Goal: Communication & Community: Answer question/provide support

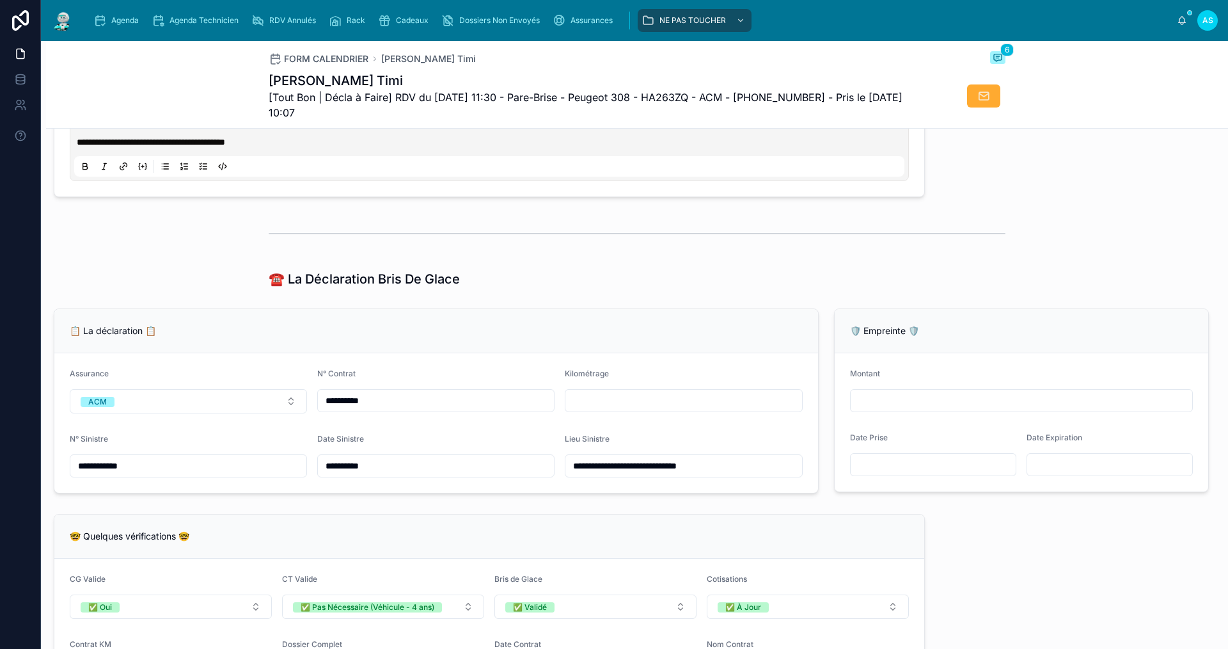
scroll to position [960, 0]
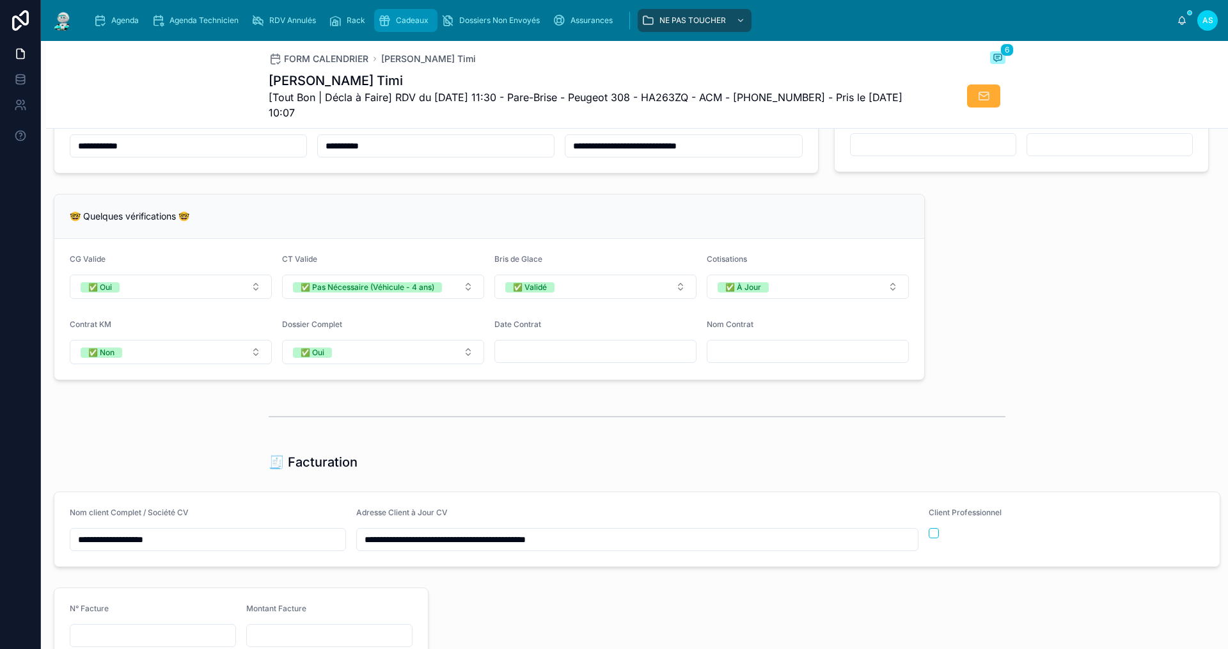
click at [416, 15] on div "Cadeaux" at bounding box center [406, 20] width 56 height 20
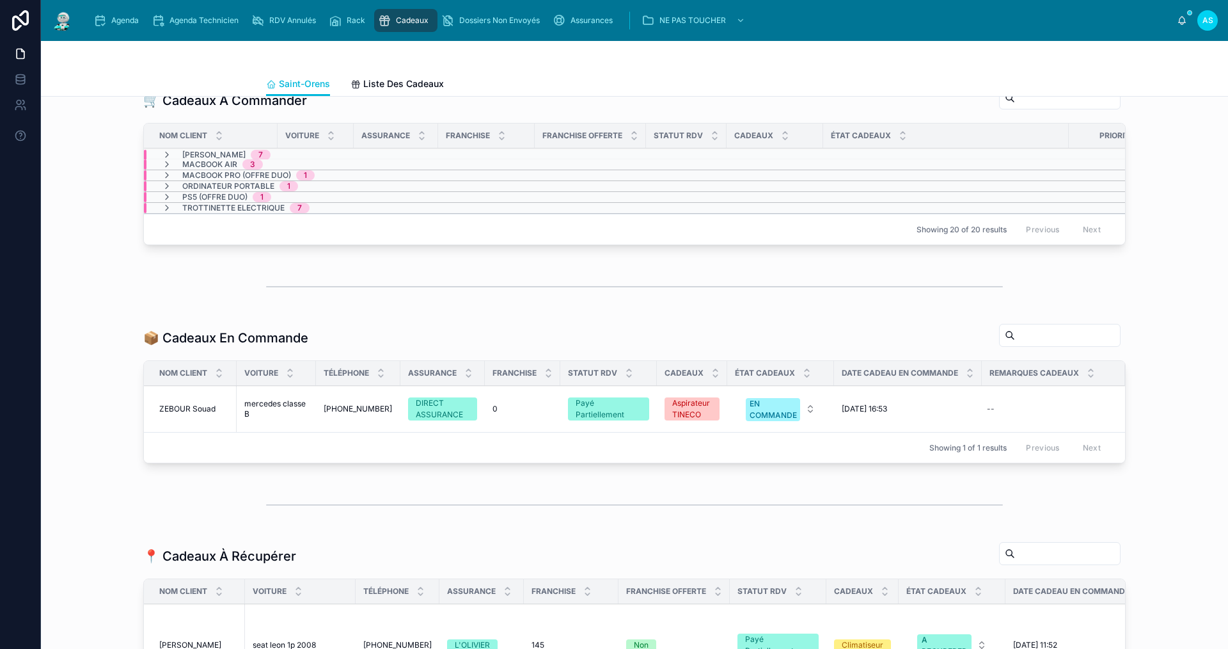
scroll to position [576, 0]
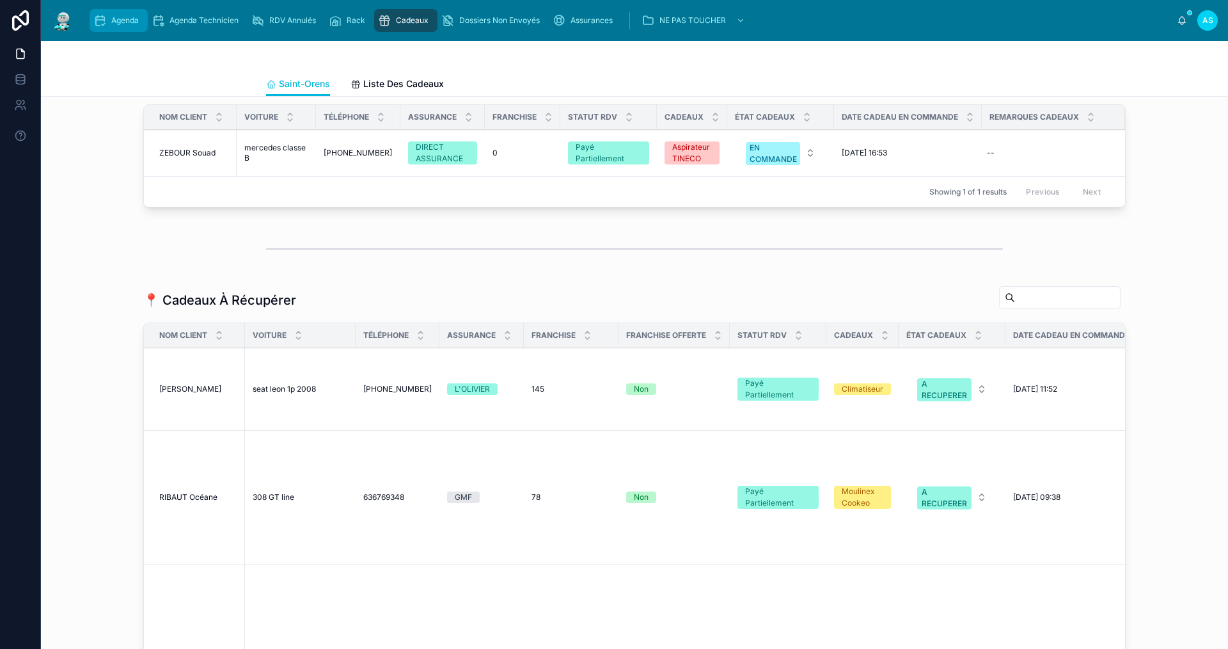
click at [133, 12] on div "Agenda" at bounding box center [118, 20] width 51 height 20
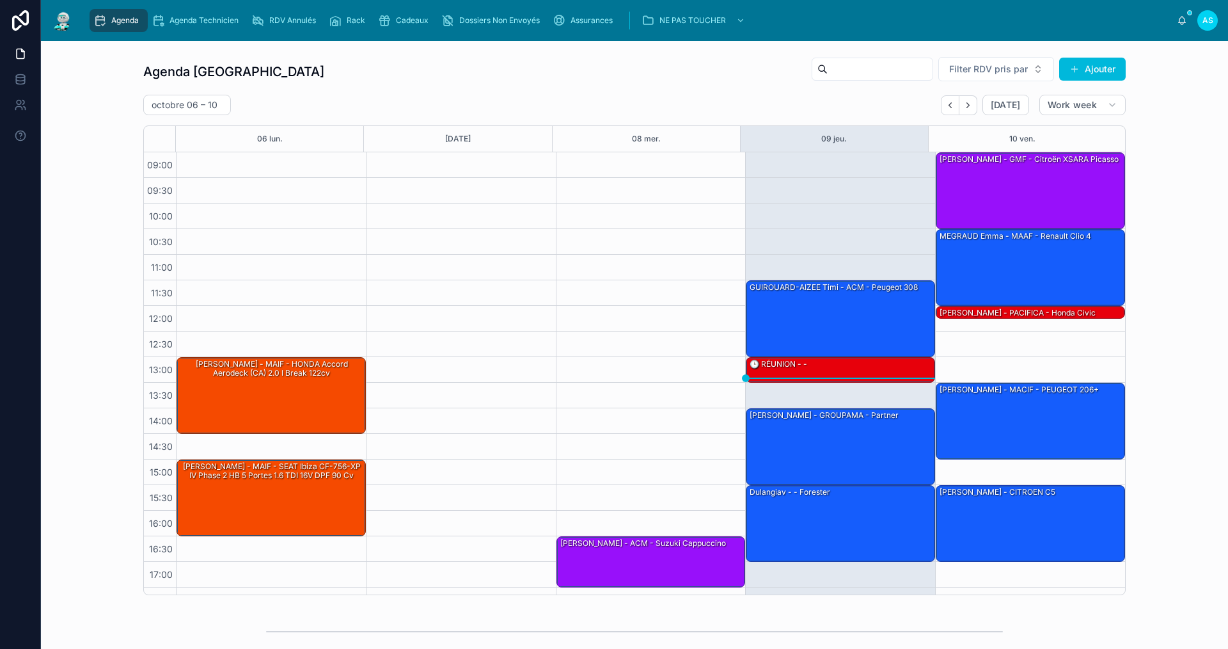
scroll to position [19, 0]
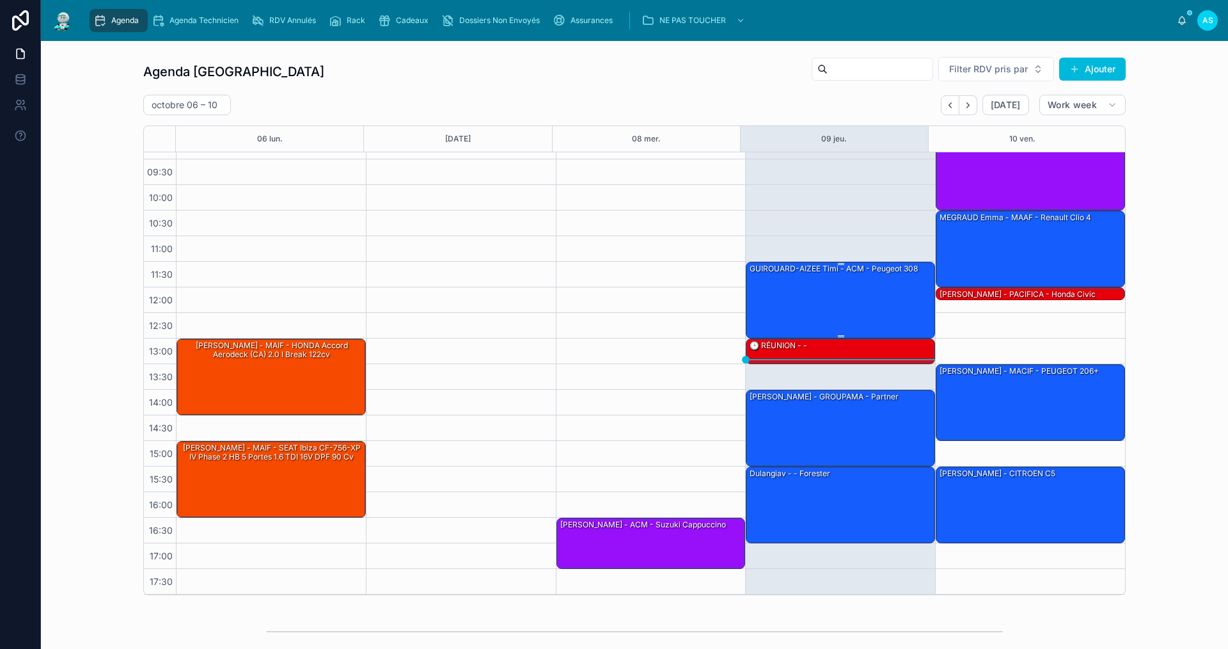
click at [726, 301] on div "GUIROUARD-AIZEE Timi - ACM - Peugeot 308" at bounding box center [841, 299] width 186 height 74
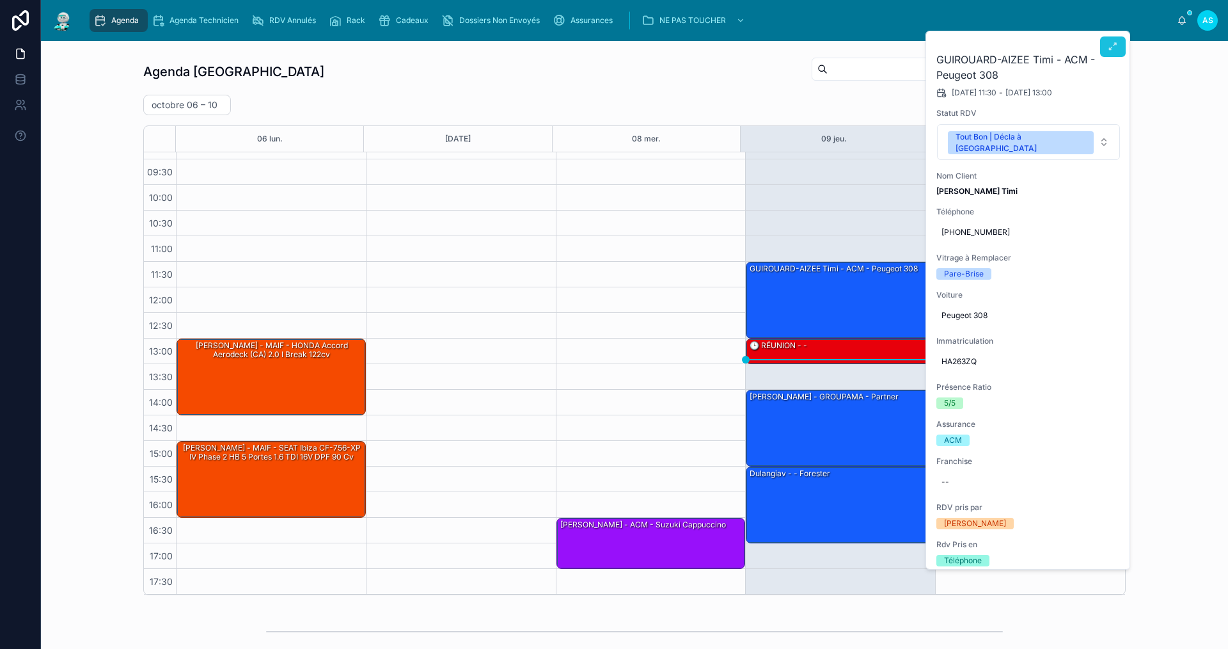
click at [726, 47] on icon at bounding box center [1113, 47] width 10 height 10
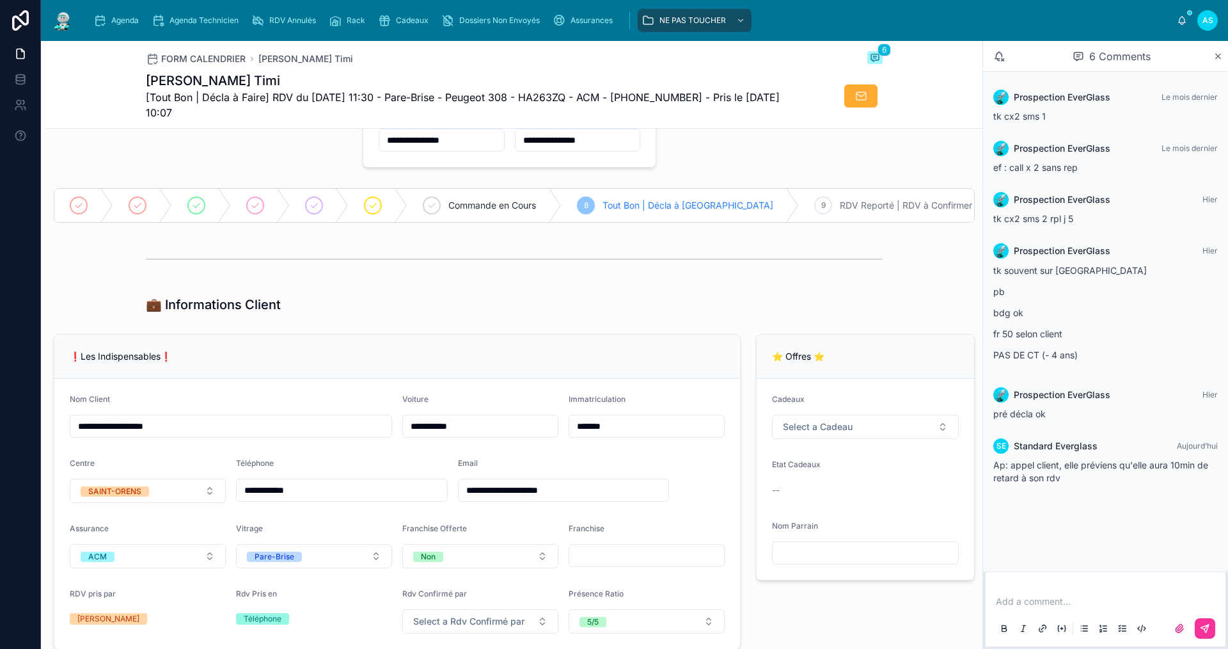
scroll to position [128, 0]
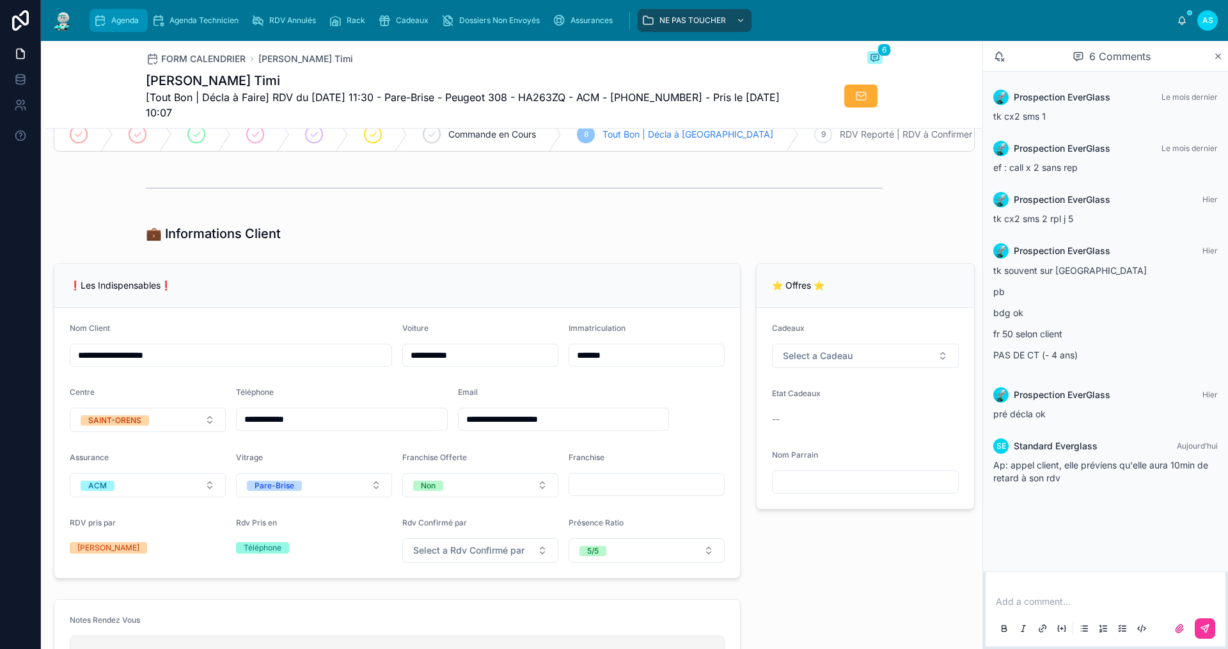
click at [124, 22] on span "Agenda" at bounding box center [125, 20] width 28 height 10
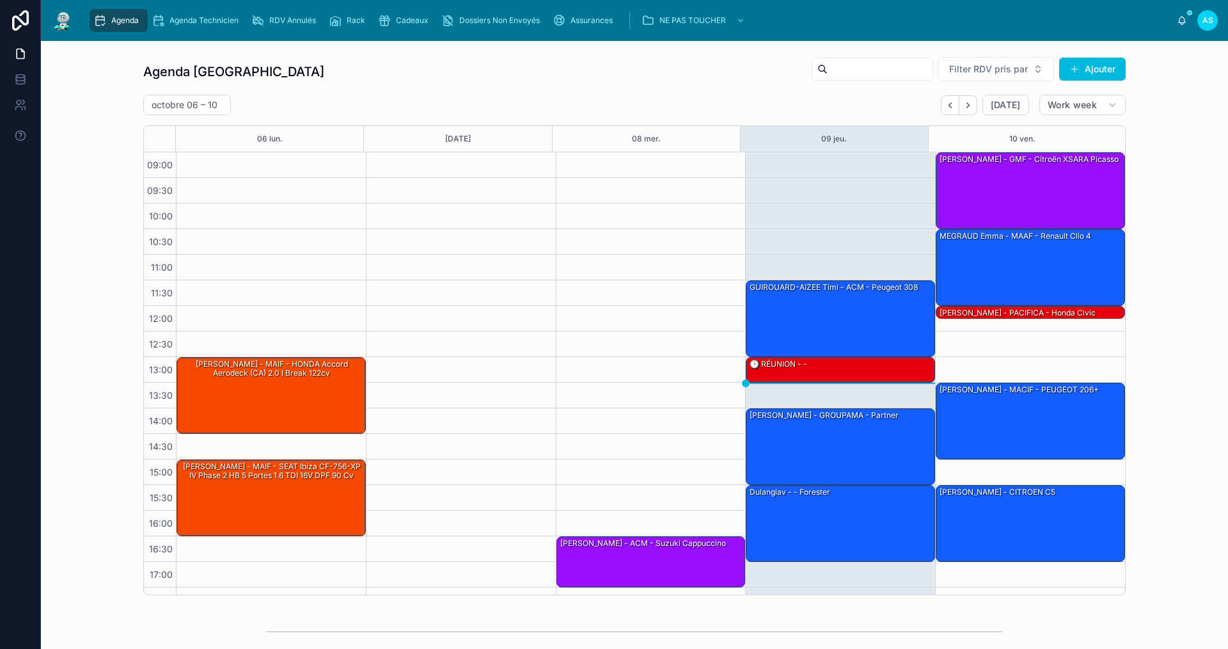
scroll to position [19, 0]
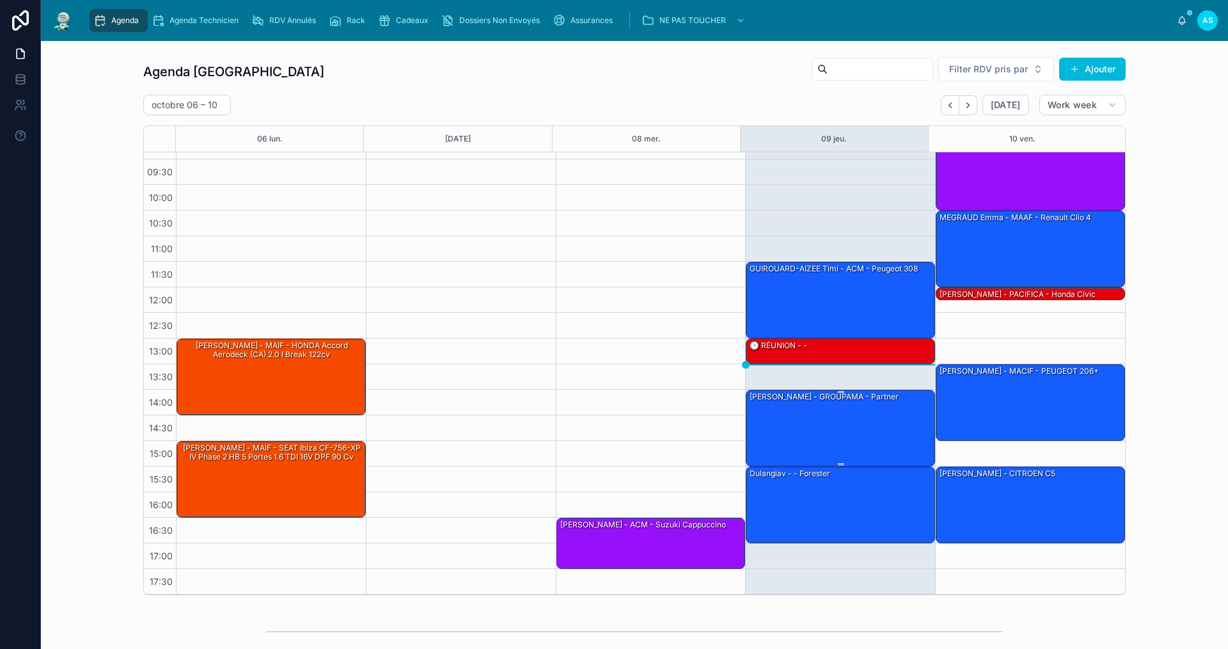
click at [726, 401] on div "[PERSON_NAME] - GROUPAMA - Partner" at bounding box center [824, 397] width 152 height 12
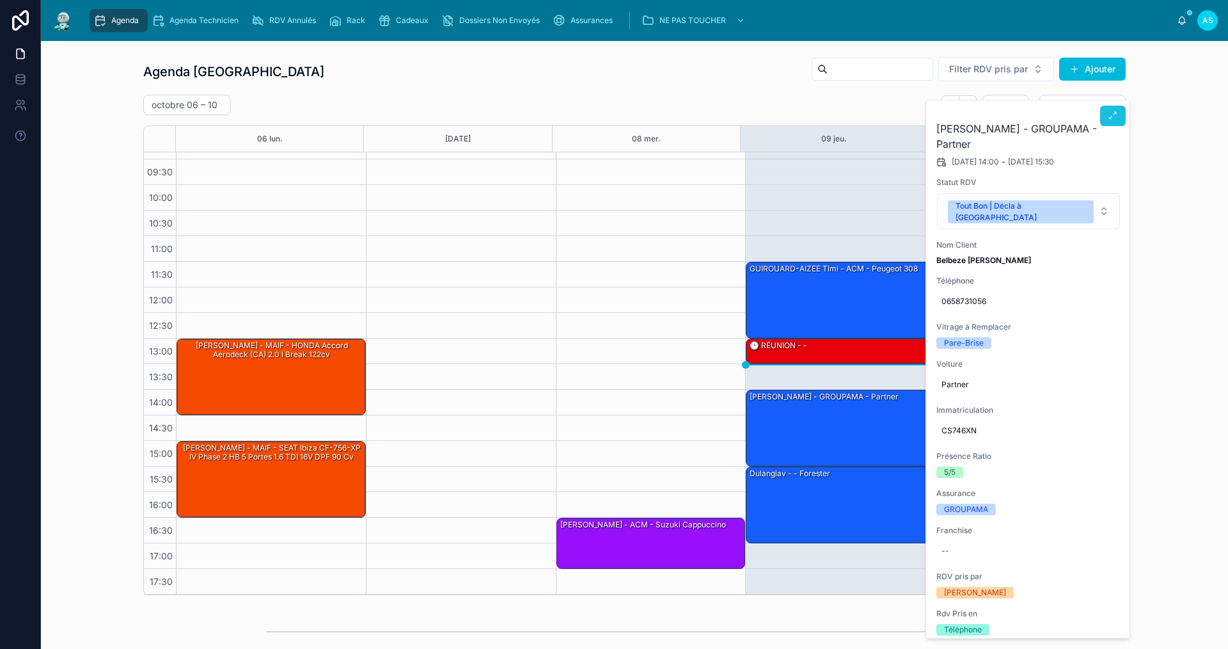
click at [726, 118] on icon at bounding box center [1113, 116] width 10 height 10
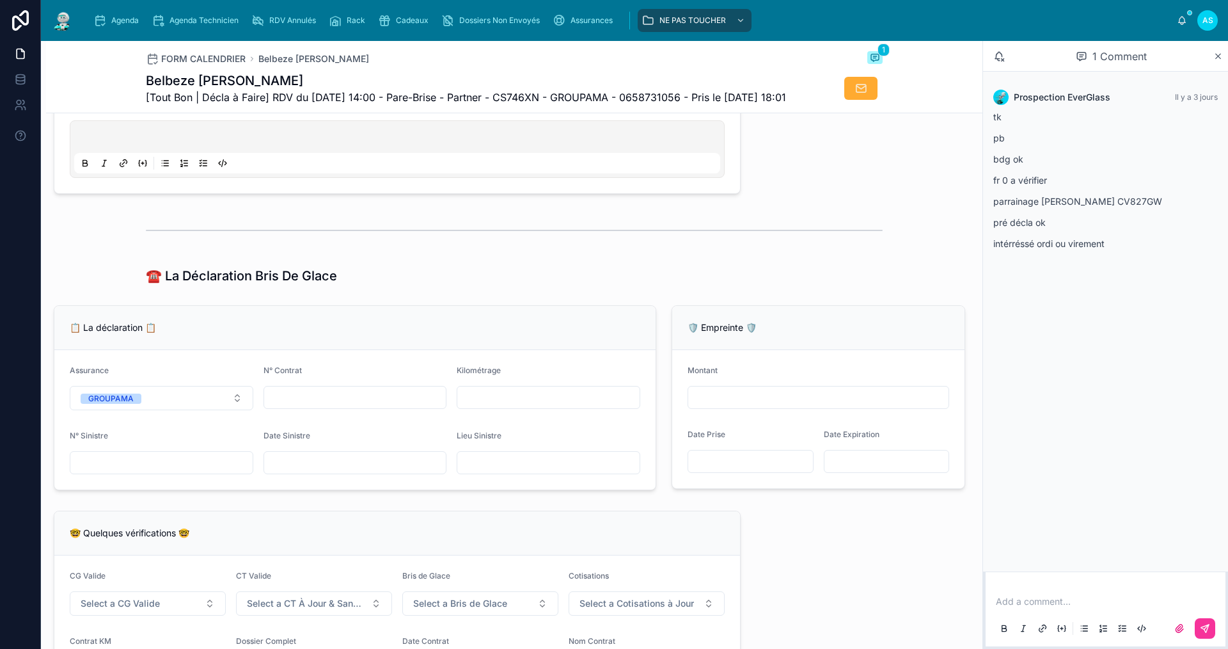
scroll to position [640, 0]
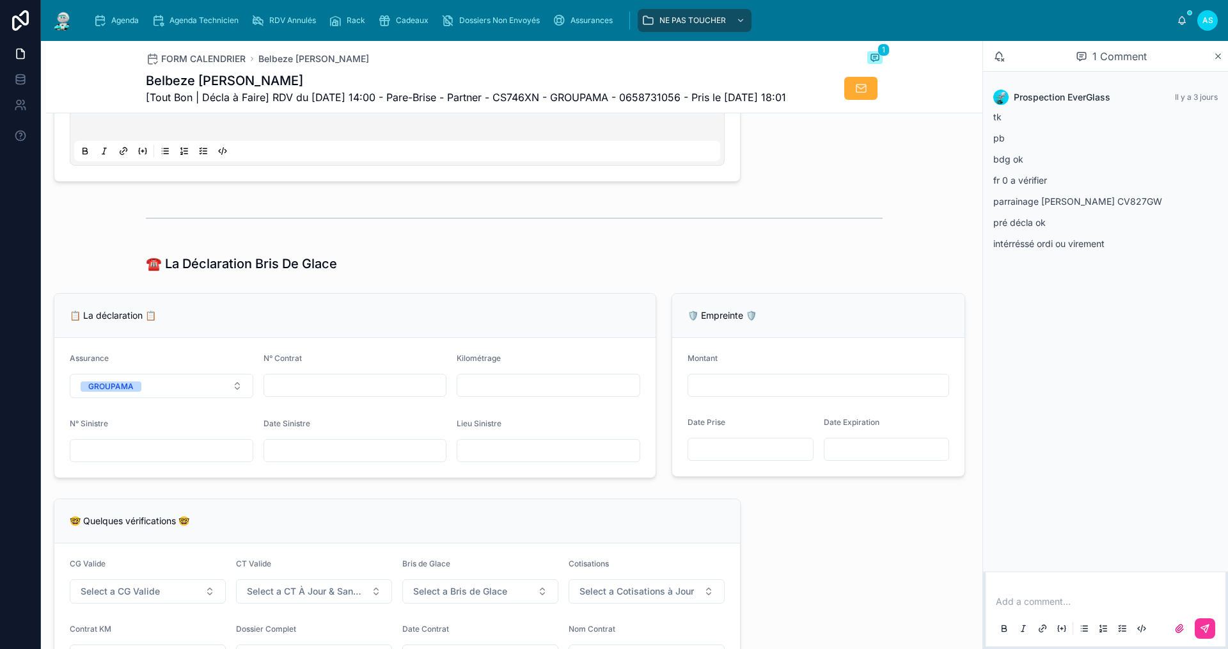
click at [502, 394] on input "text" at bounding box center [548, 385] width 182 height 18
type input "*****"
click at [124, 17] on span "Agenda" at bounding box center [125, 20] width 28 height 10
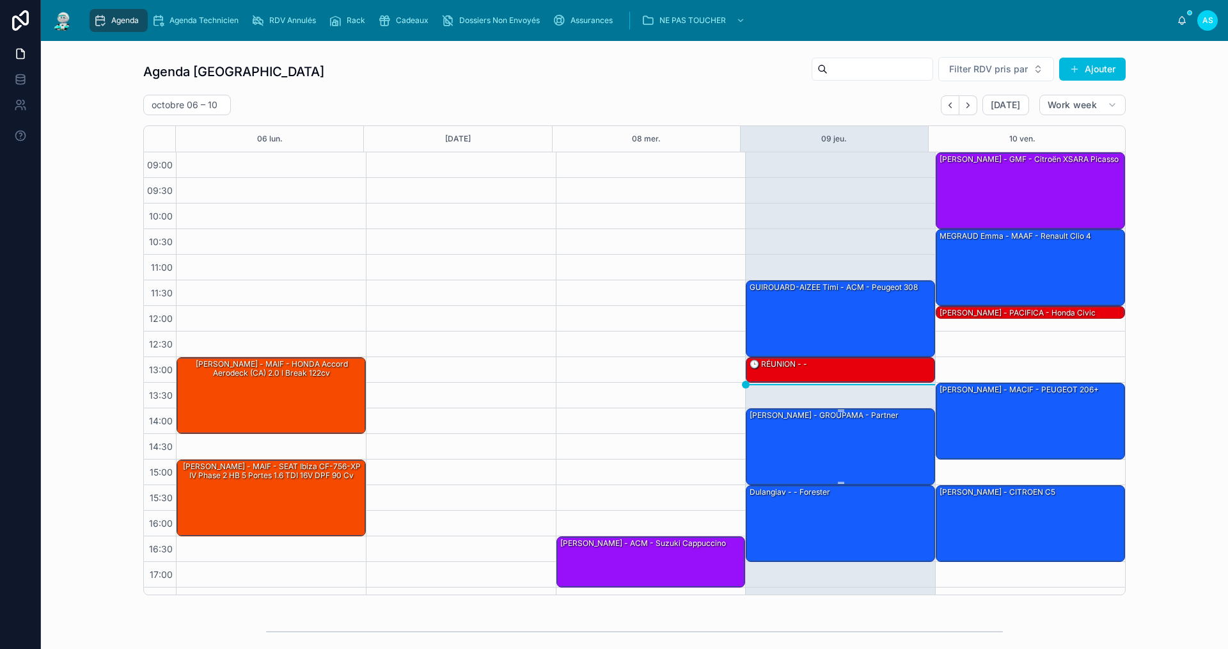
click at [726, 422] on div "[PERSON_NAME] - GROUPAMA - Partner" at bounding box center [841, 446] width 186 height 74
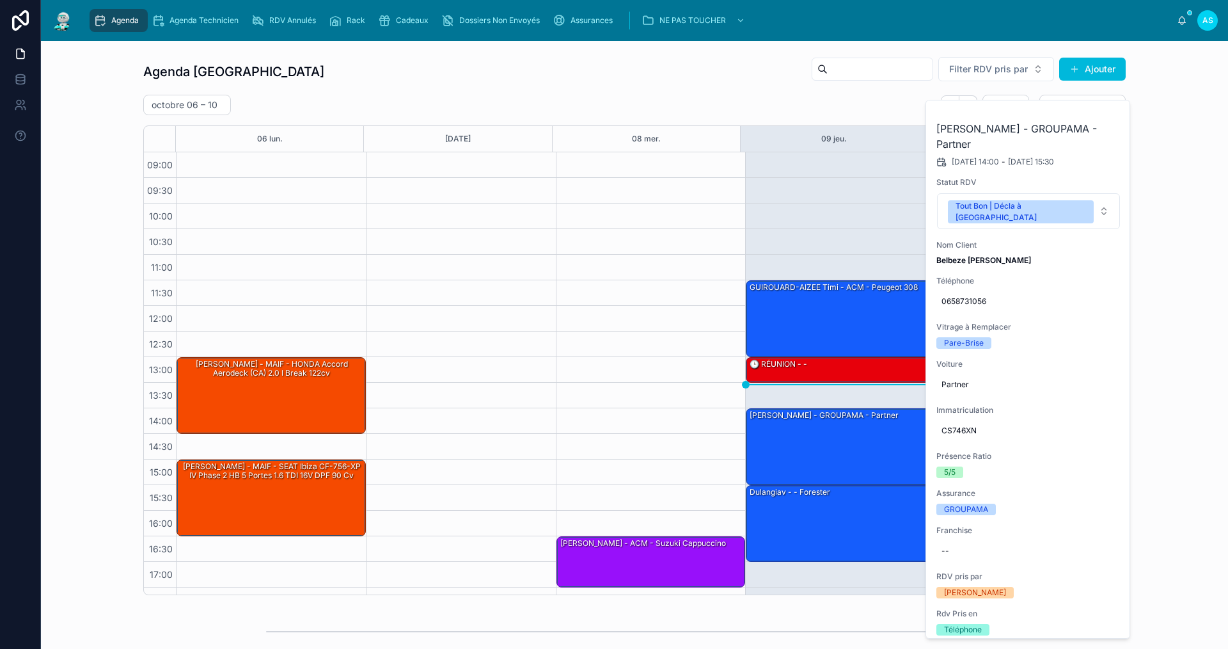
drag, startPoint x: 1107, startPoint y: 112, endPoint x: 1071, endPoint y: 129, distance: 40.1
click at [0, 0] on button at bounding box center [0, 0] width 0 height 0
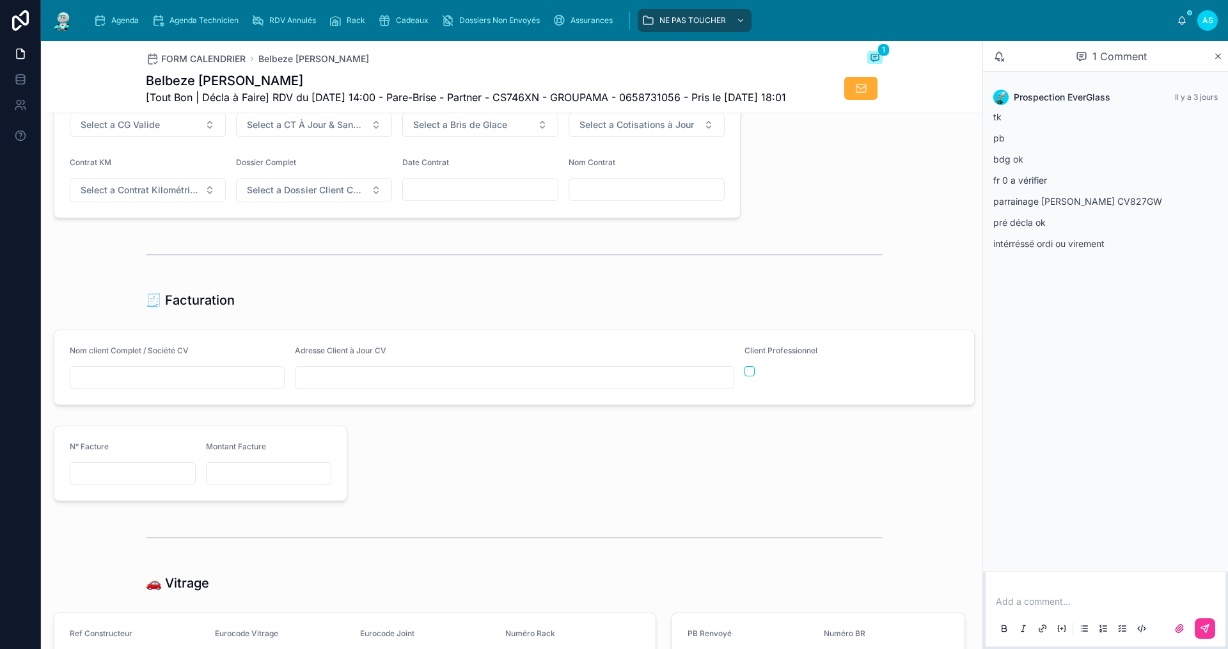
scroll to position [1084, 0]
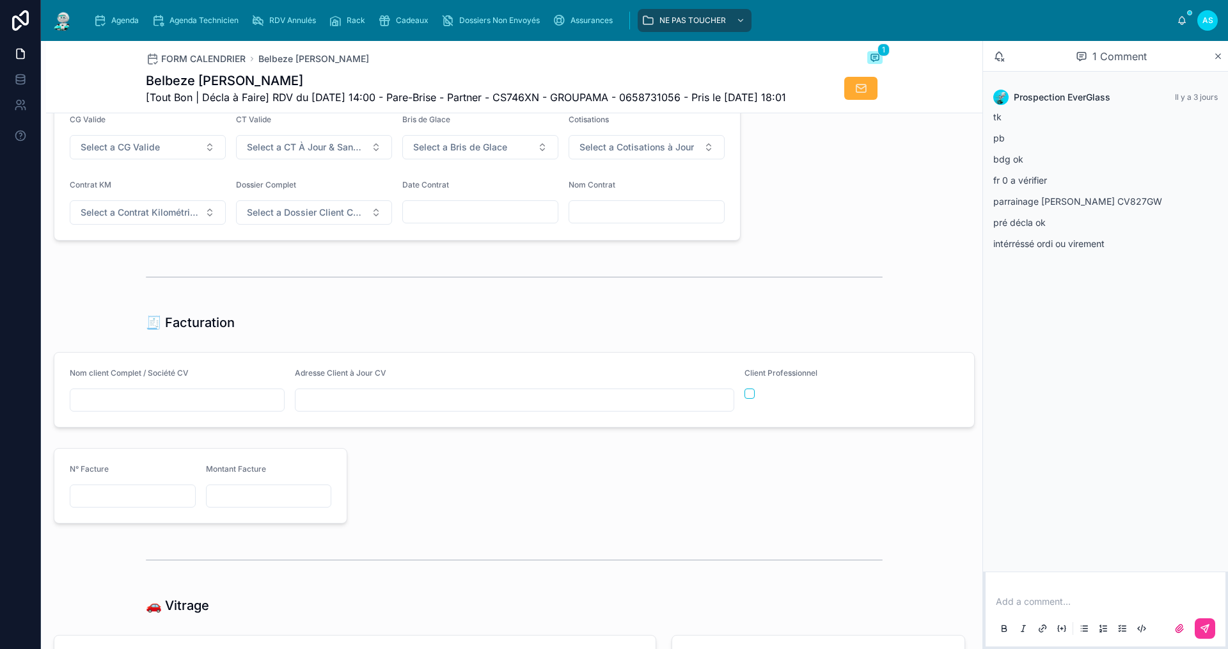
click at [149, 409] on input "text" at bounding box center [177, 400] width 214 height 18
type input "**********"
click at [448, 409] on input "text" at bounding box center [515, 400] width 438 height 18
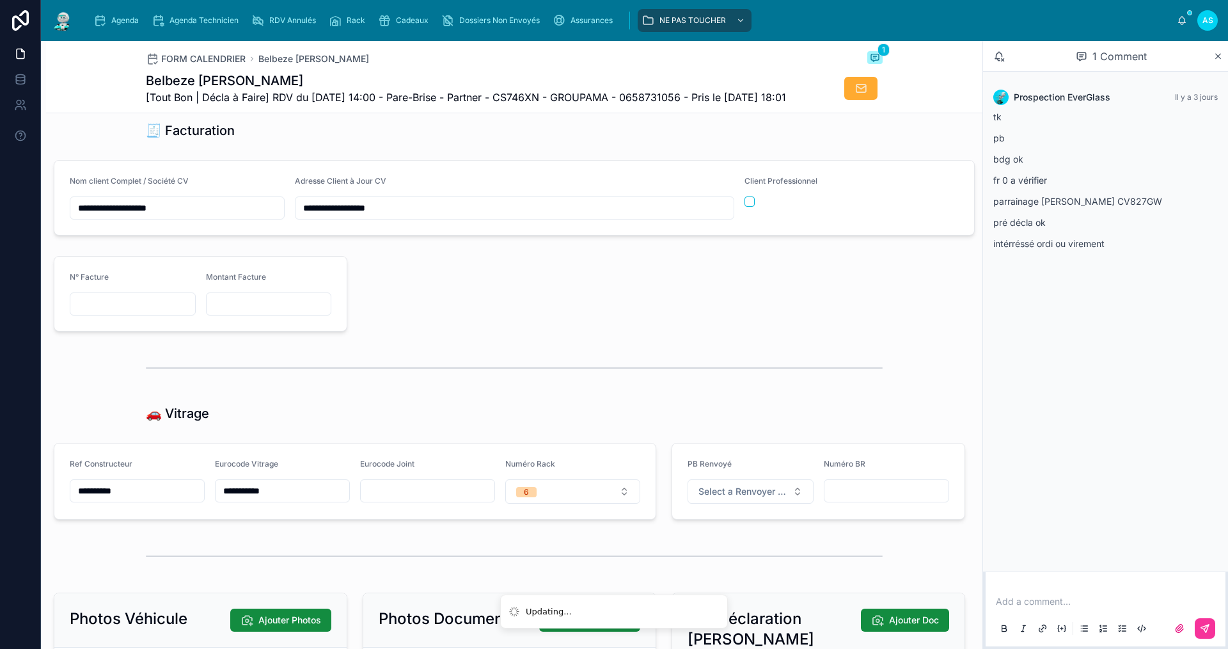
scroll to position [1020, 0]
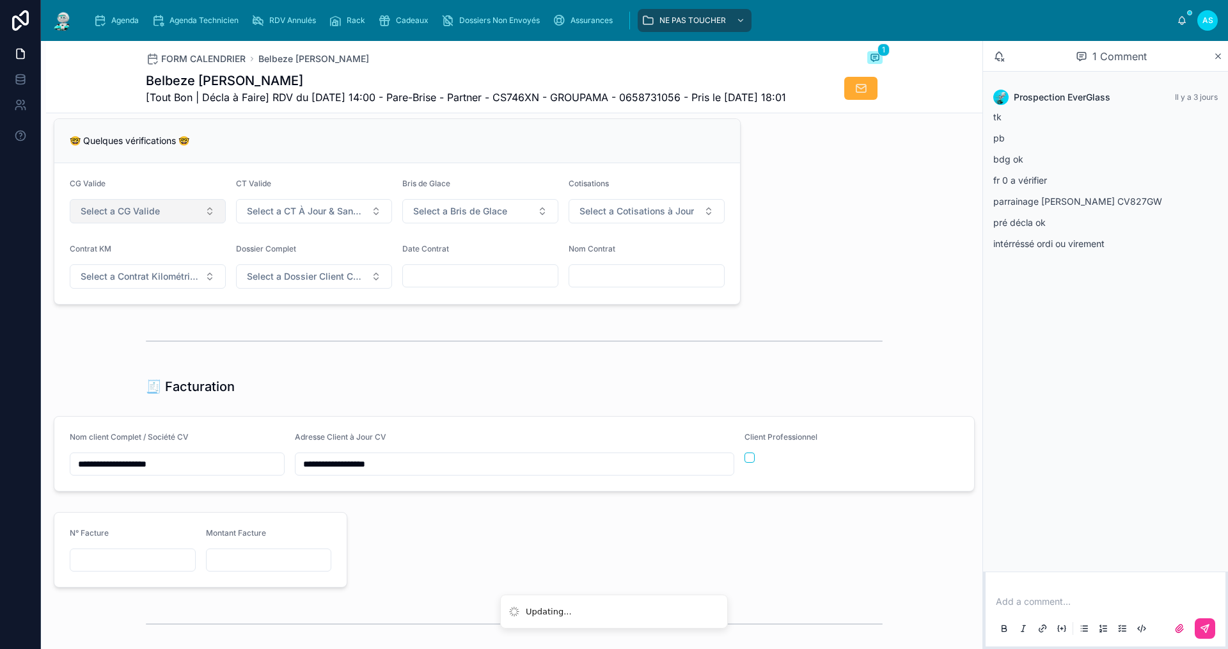
type input "**********"
click at [132, 218] on span "Select a CG Valide" at bounding box center [120, 211] width 79 height 13
click at [136, 303] on span "🚫 NON (Swikly)" at bounding box center [100, 304] width 75 height 10
click at [303, 223] on button "Select a CT À Jour & Sans BDG" at bounding box center [314, 211] width 156 height 24
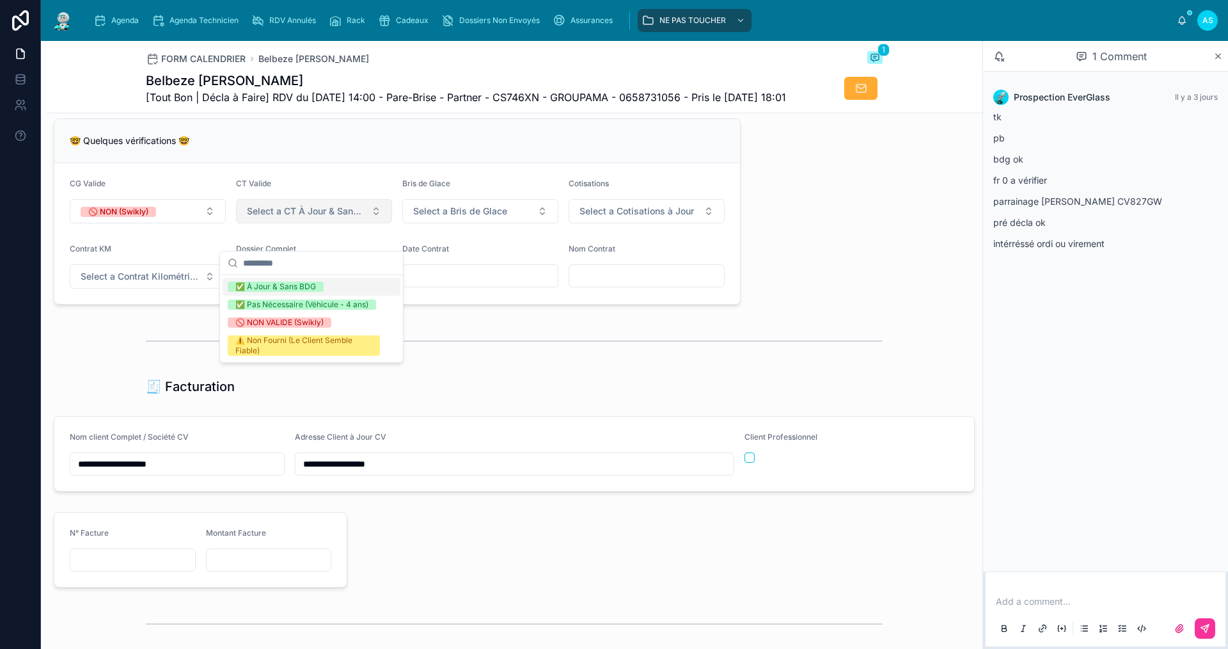
click at [303, 223] on button "Select a CT À Jour & Sans BDG" at bounding box center [314, 211] width 156 height 24
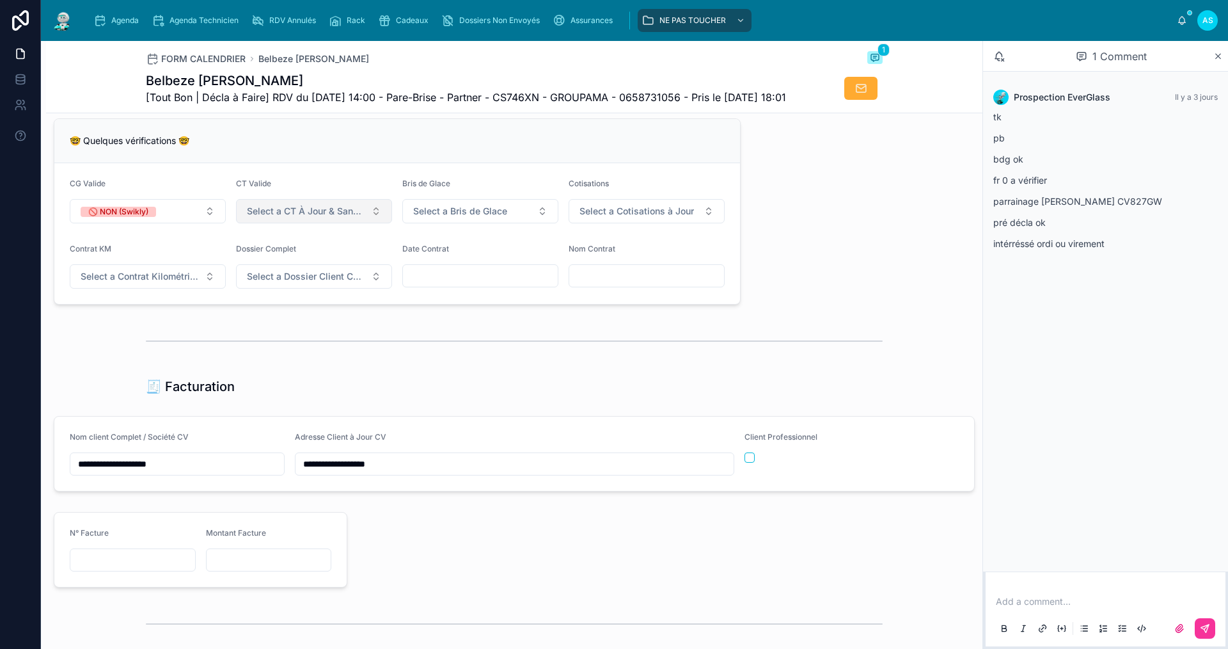
click at [304, 223] on button "Select a CT À Jour & Sans BDG" at bounding box center [314, 211] width 156 height 24
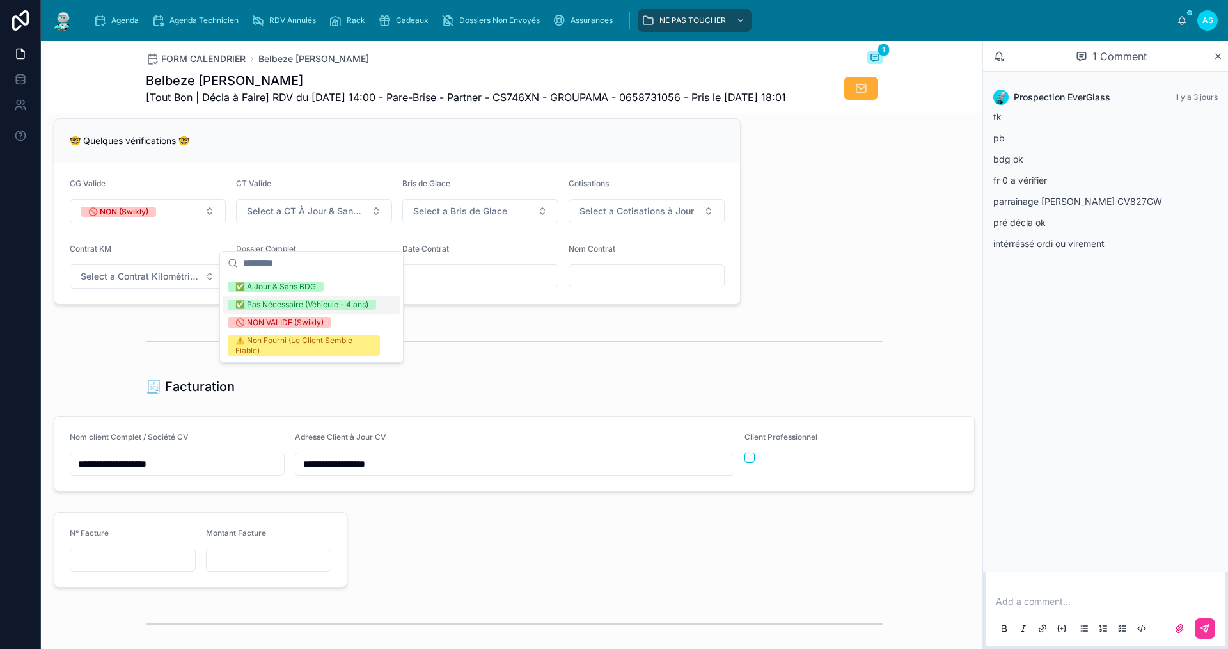
click at [319, 304] on div "✅ Pas Nécessaire (Véhicule - 4 ans)" at bounding box center [301, 304] width 133 height 10
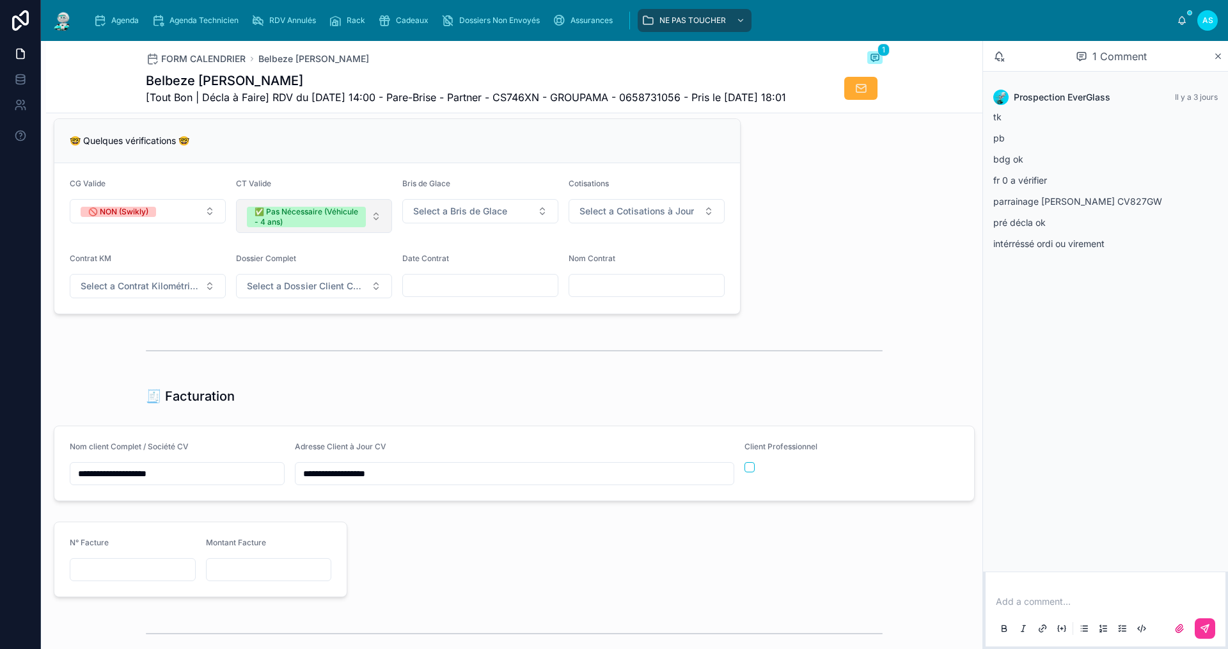
click at [313, 227] on div "✅ Pas Nécessaire (Véhicule - 4 ans)" at bounding box center [307, 217] width 104 height 20
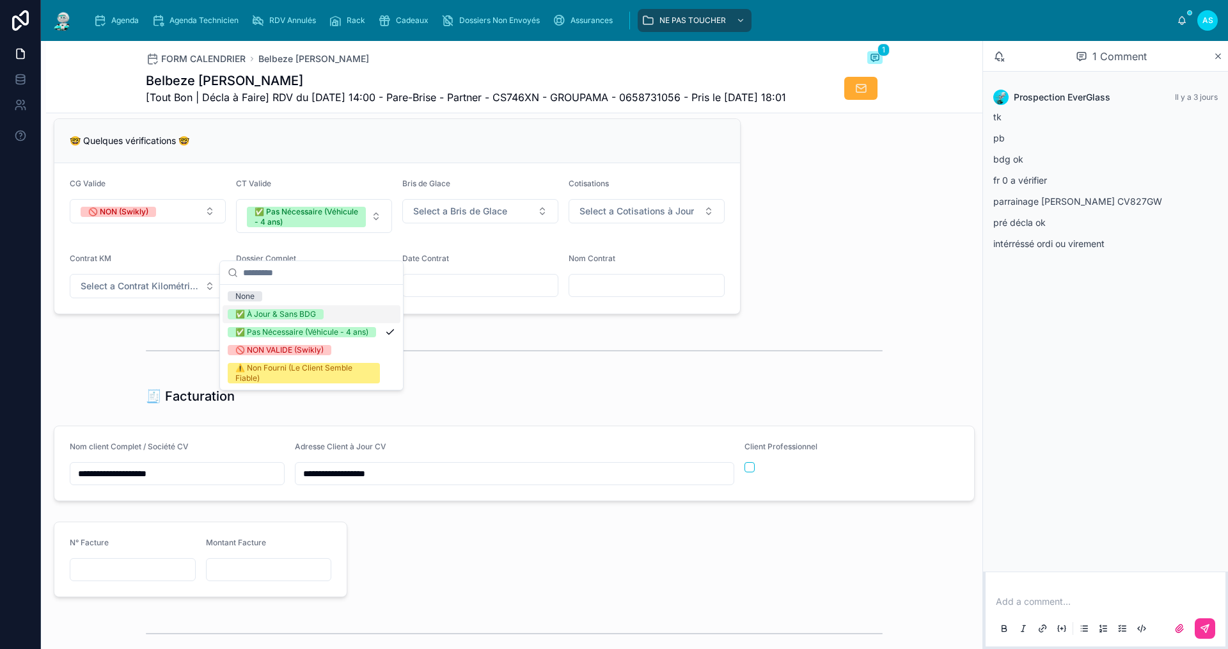
click at [305, 317] on div "✅ À Jour & Sans BDG" at bounding box center [275, 314] width 81 height 10
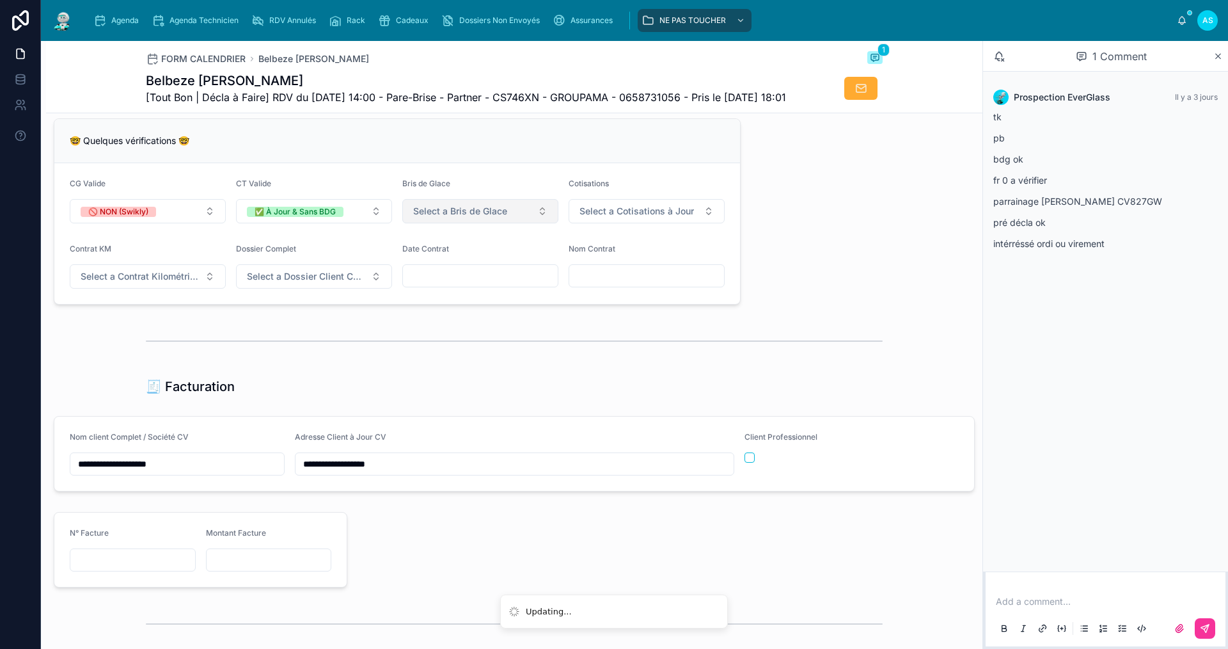
click at [447, 218] on span "Select a Bris de Glace" at bounding box center [460, 211] width 94 height 13
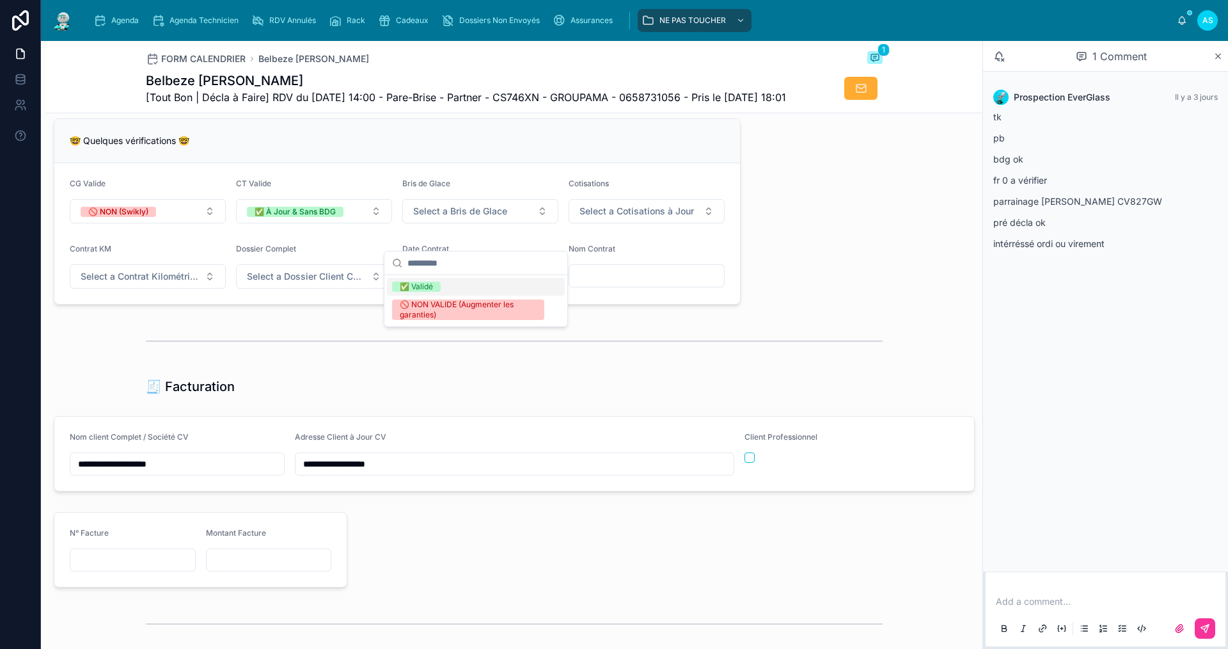
click at [443, 282] on div "✅ Validé" at bounding box center [476, 287] width 178 height 18
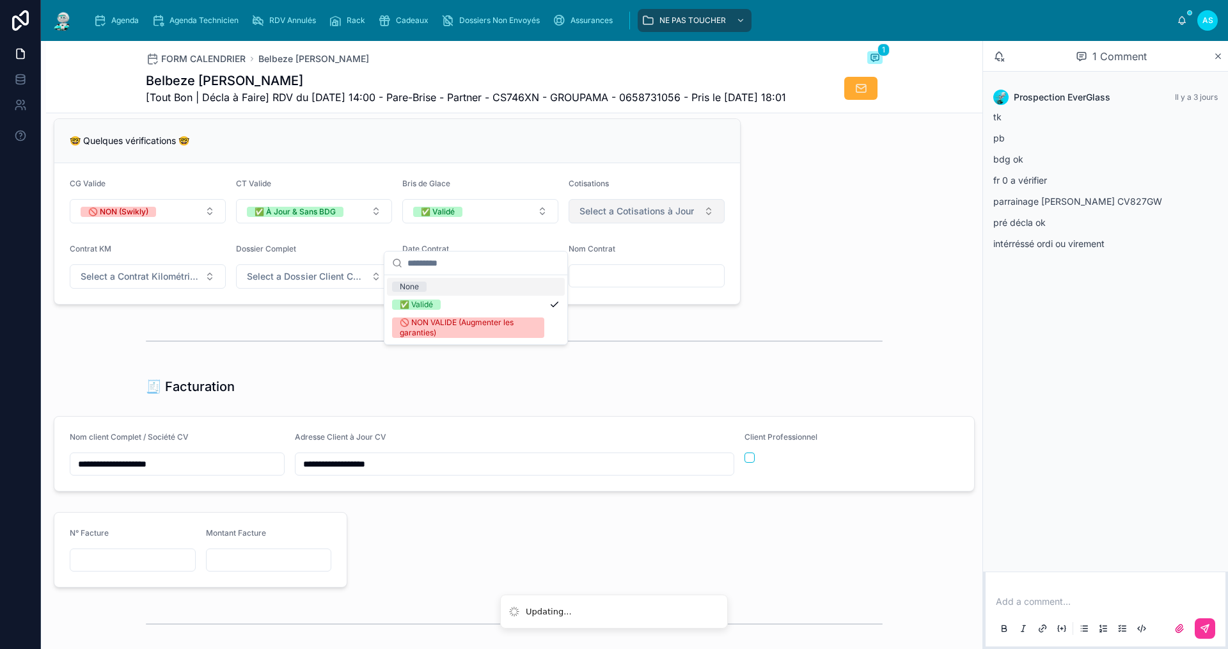
click at [588, 218] on span "Select a Cotisations à Jour" at bounding box center [637, 211] width 115 height 13
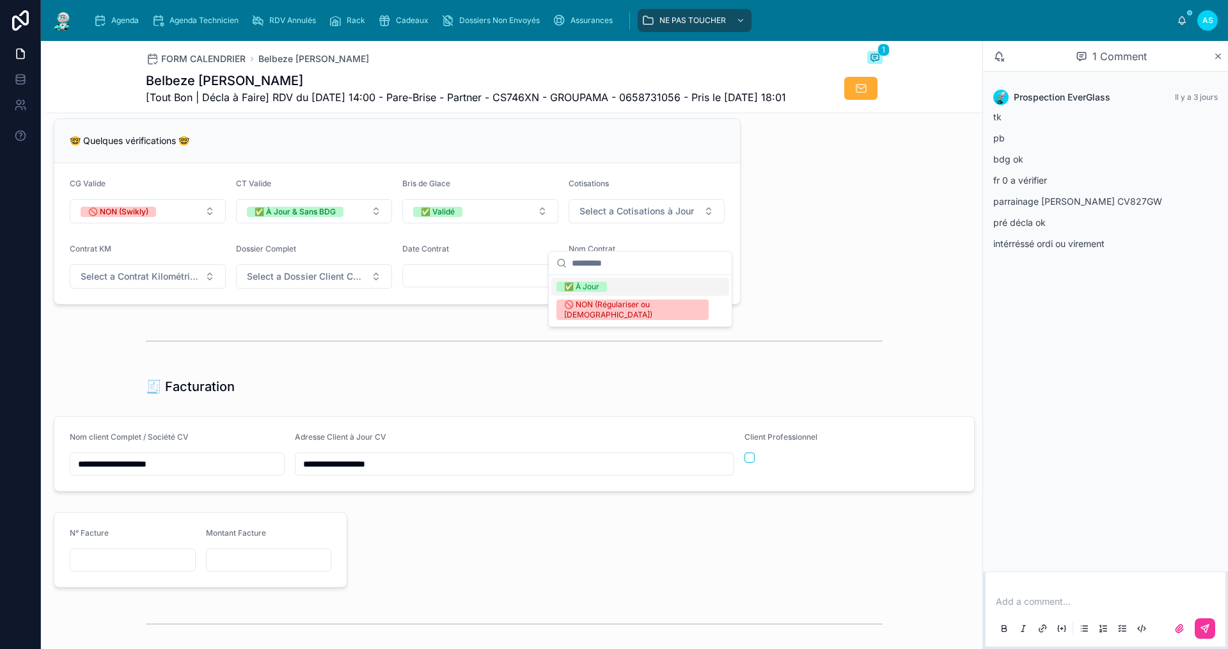
click at [583, 292] on div "✅ À Jour" at bounding box center [640, 287] width 178 height 18
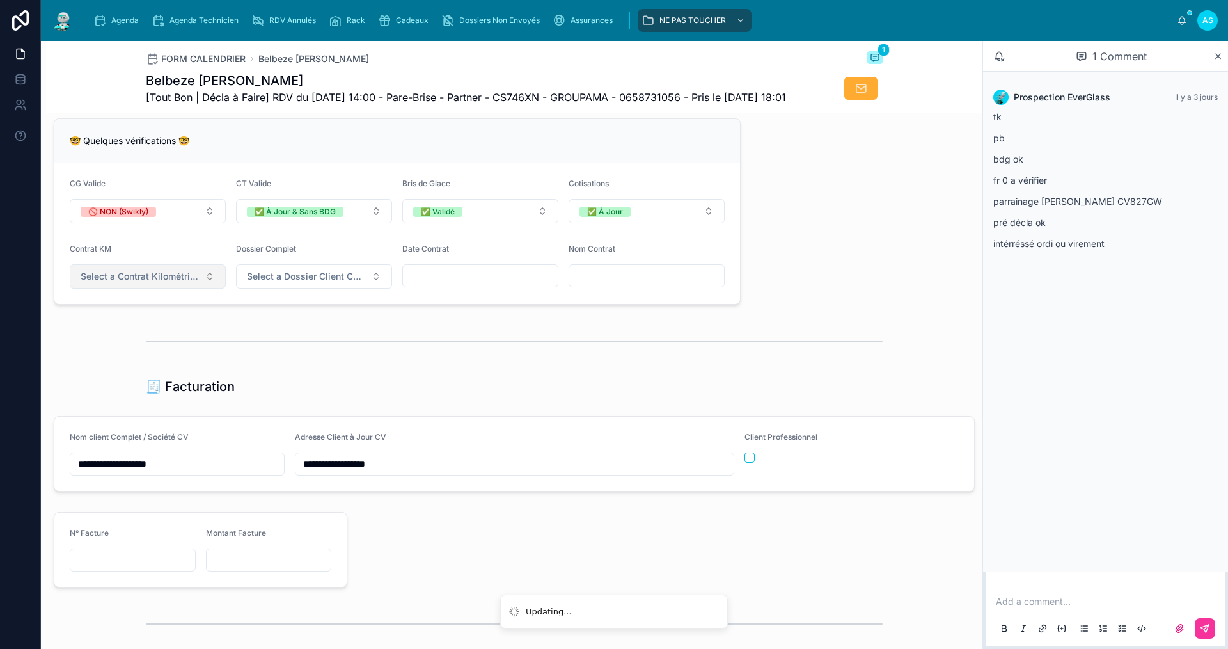
click at [173, 283] on span "Select a Contrat Kilométrique" at bounding box center [140, 276] width 119 height 13
click at [159, 343] on div "✅ Non" at bounding box center [147, 352] width 178 height 18
click at [267, 289] on button "Select a Dossier Client Complet" at bounding box center [314, 276] width 156 height 24
click at [272, 349] on div "✅ Oui" at bounding box center [312, 352] width 178 height 18
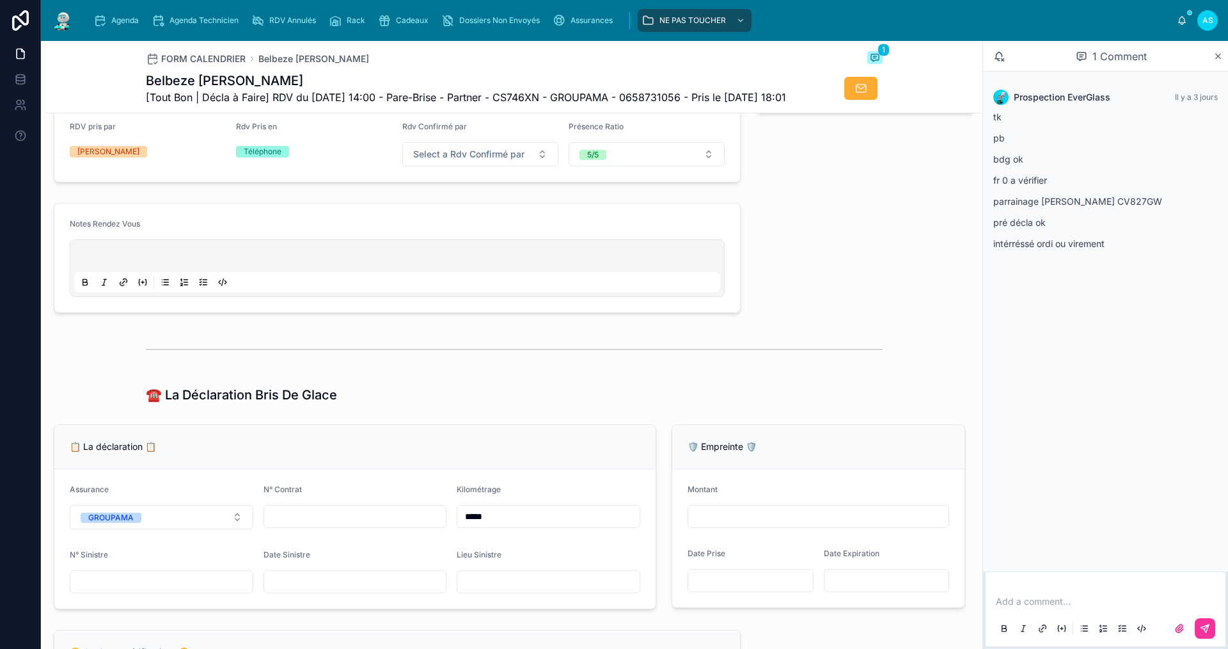
scroll to position [508, 0]
click at [510, 407] on div "☎️ La Déclaration Bris De Glace" at bounding box center [514, 395] width 937 height 28
click at [557, 21] on icon "scrollable content" at bounding box center [559, 20] width 13 height 13
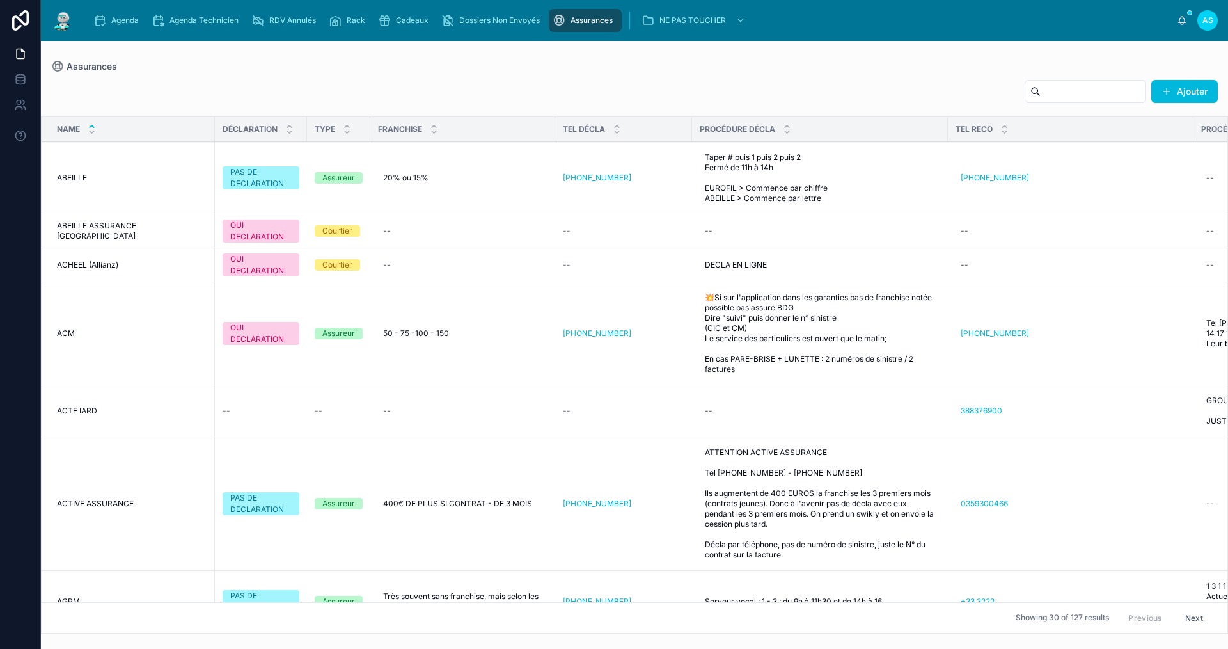
click at [726, 94] on input "text" at bounding box center [1093, 92] width 105 height 18
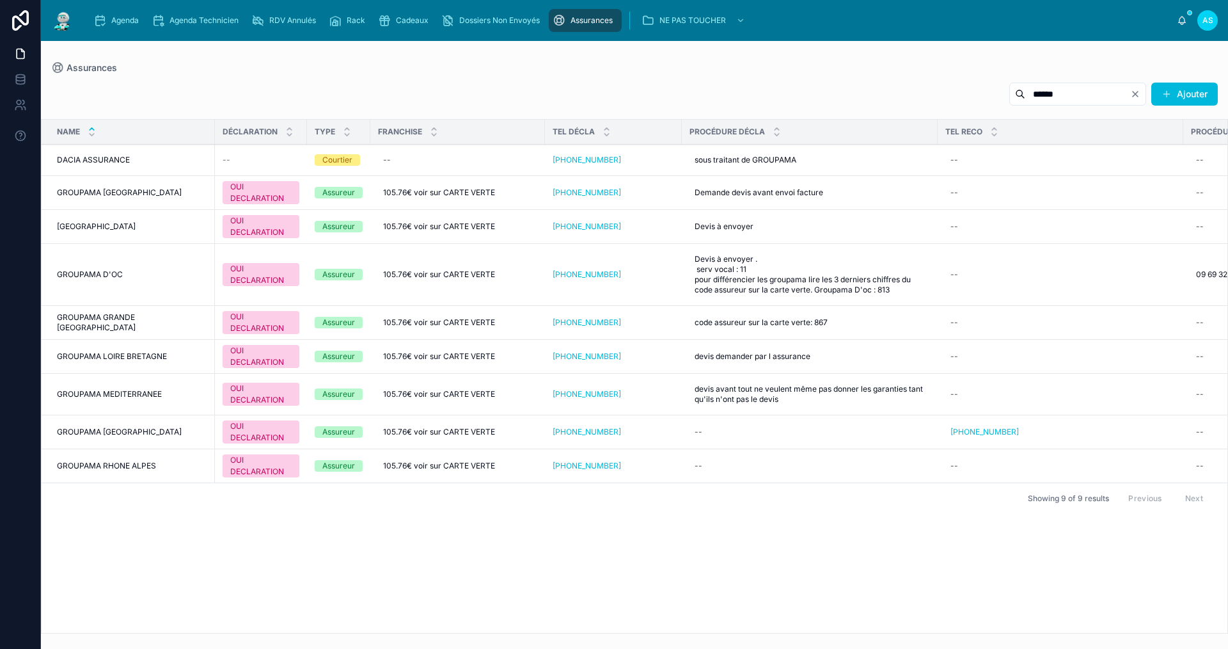
type input "******"
drag, startPoint x: 108, startPoint y: 26, endPoint x: 115, endPoint y: 33, distance: 10.4
click at [107, 25] on div "Agenda" at bounding box center [118, 20] width 51 height 20
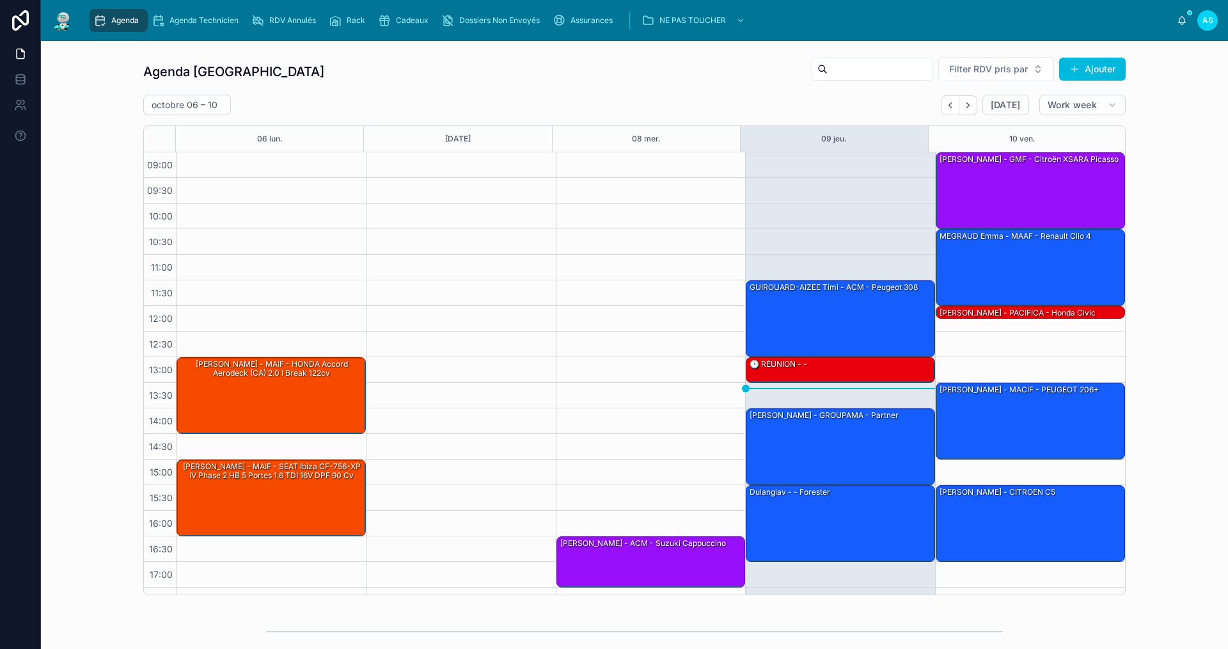
scroll to position [19, 0]
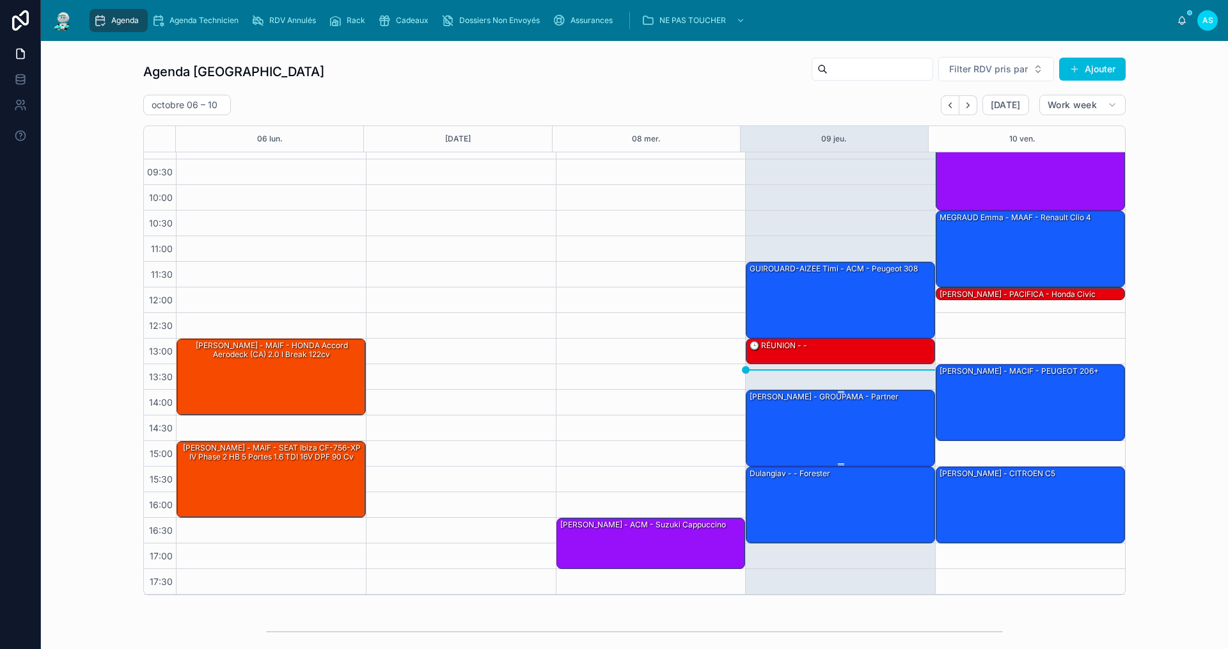
click at [726, 401] on div "[PERSON_NAME] - GROUPAMA - Partner" at bounding box center [824, 397] width 152 height 12
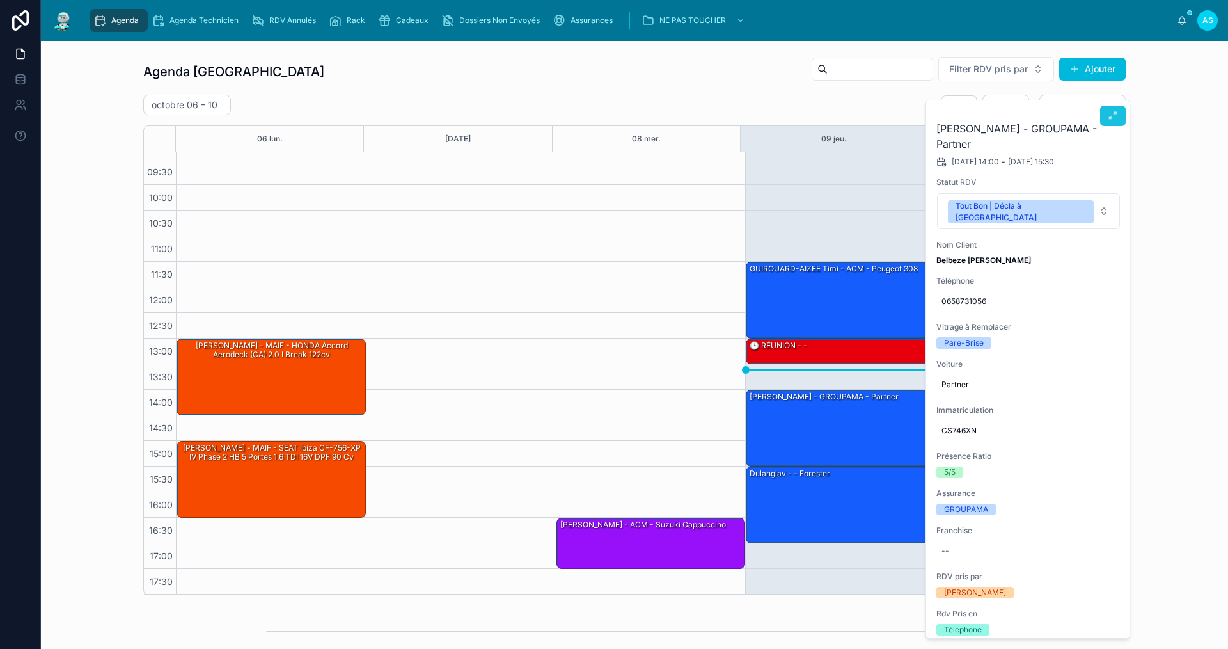
click at [726, 118] on button at bounding box center [1113, 116] width 26 height 20
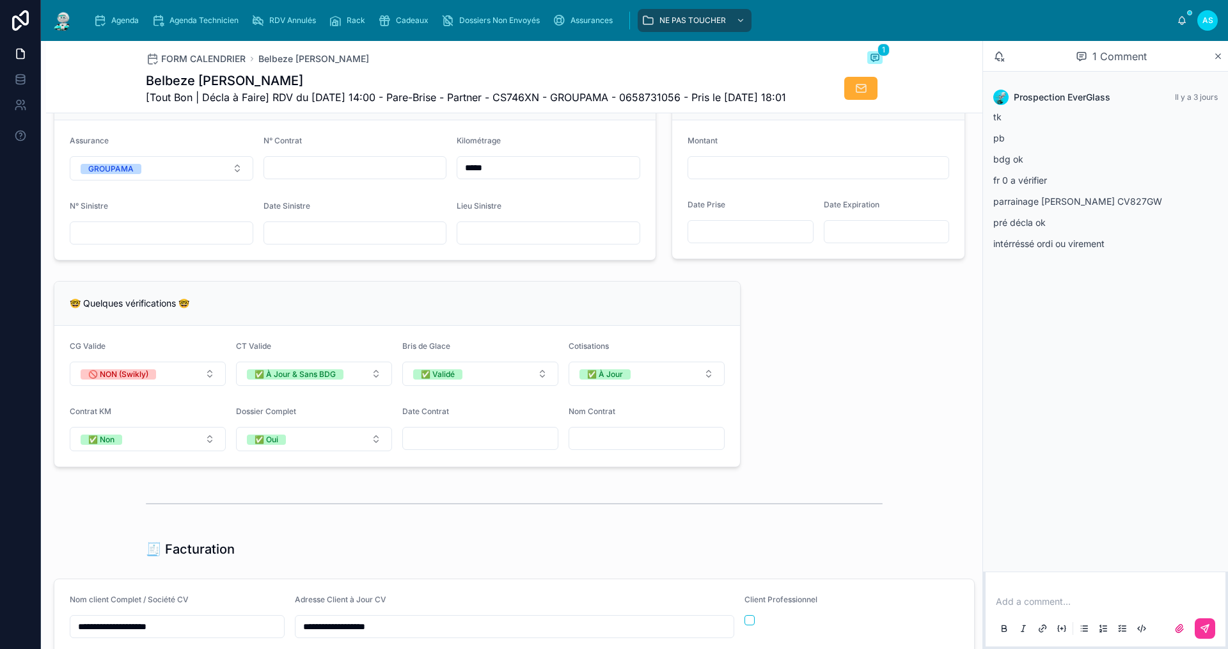
scroll to position [896, 0]
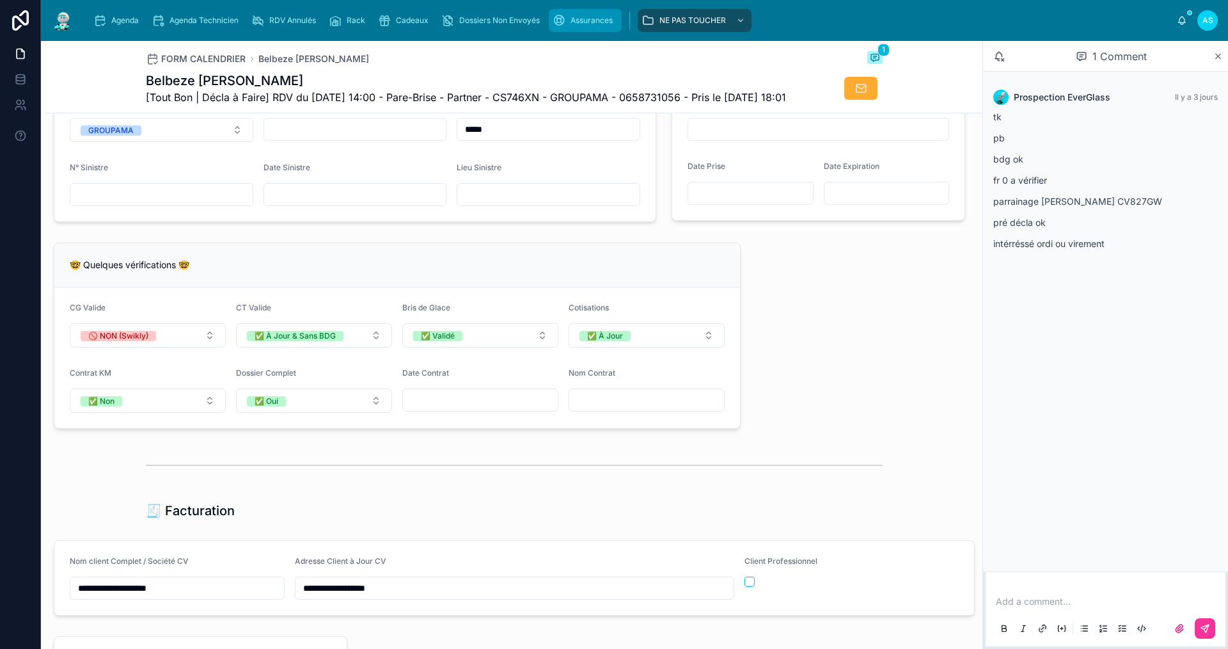
click at [563, 17] on icon "scrollable content" at bounding box center [559, 20] width 13 height 13
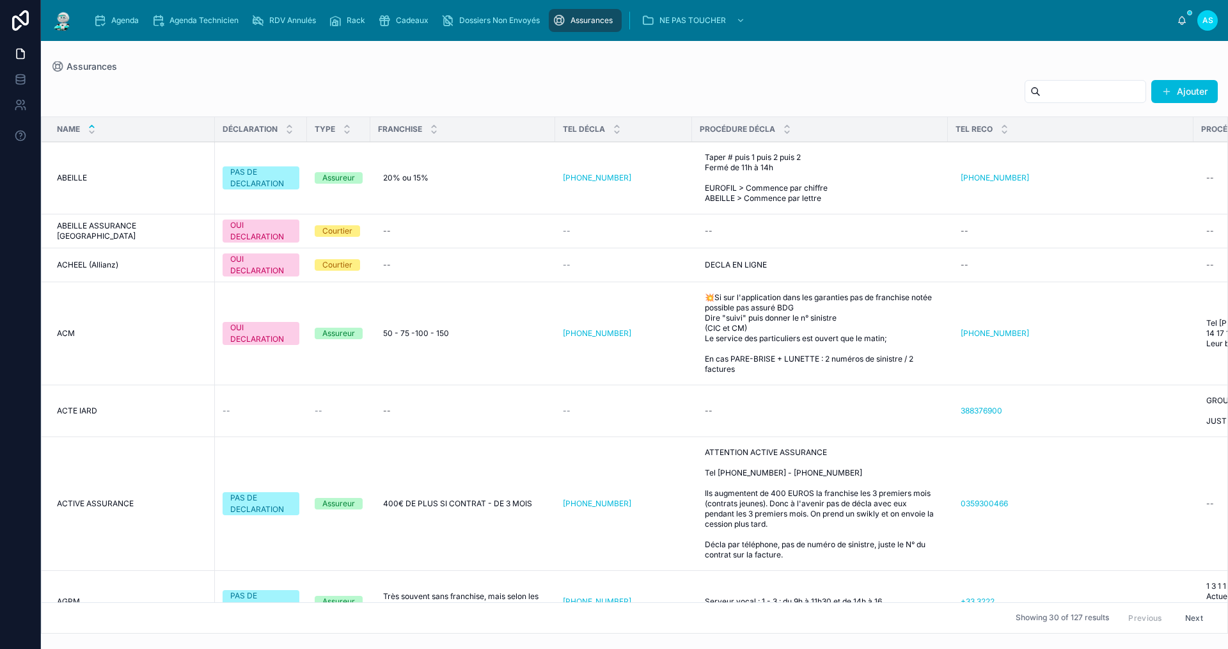
click at [726, 111] on div "Ajouter Name DÉCLARATION TYPE FRANCHISE TEL DÉCLA PROCÉDURE DÉCLA TEL RECO PROC…" at bounding box center [634, 353] width 1187 height 562
click at [726, 100] on input "text" at bounding box center [1093, 92] width 105 height 18
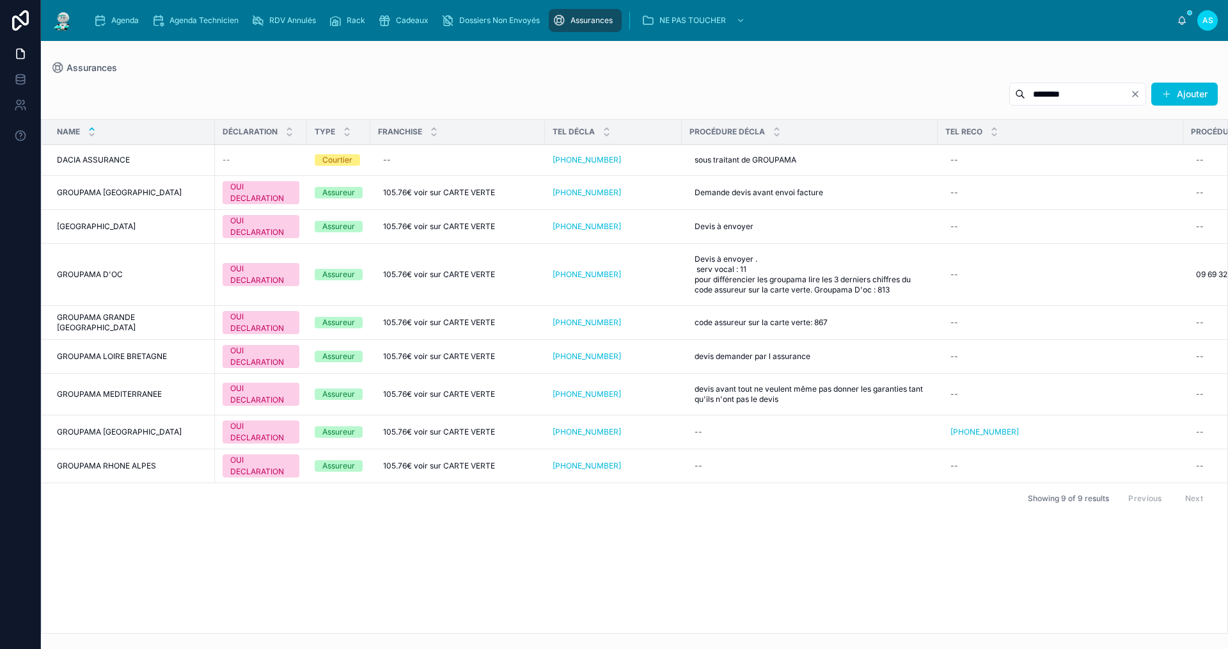
type input "********"
click at [118, 26] on div "Agenda" at bounding box center [118, 20] width 51 height 20
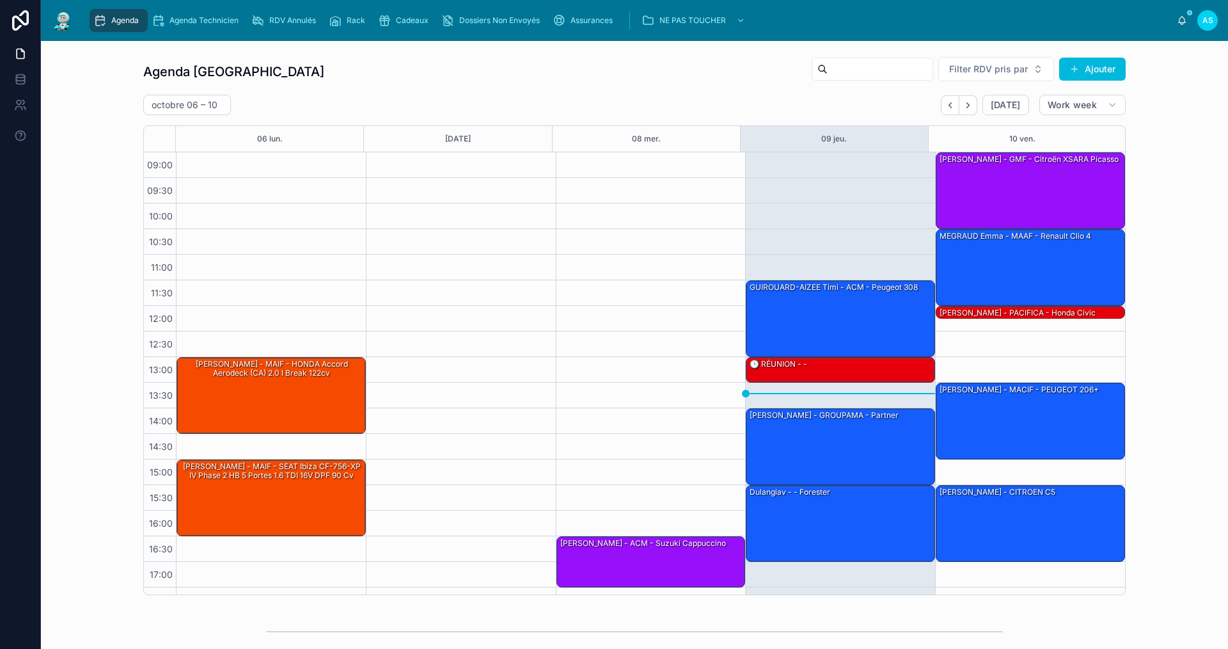
scroll to position [19, 0]
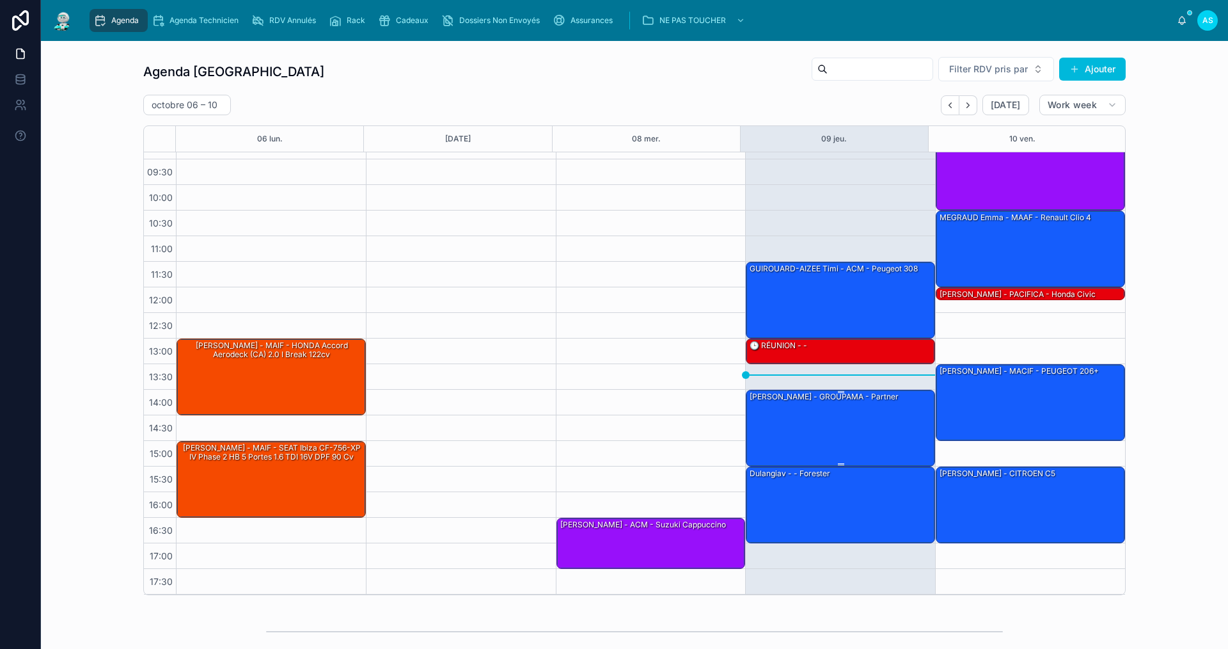
click at [726, 420] on div "[PERSON_NAME] - GROUPAMA - Partner" at bounding box center [841, 427] width 186 height 74
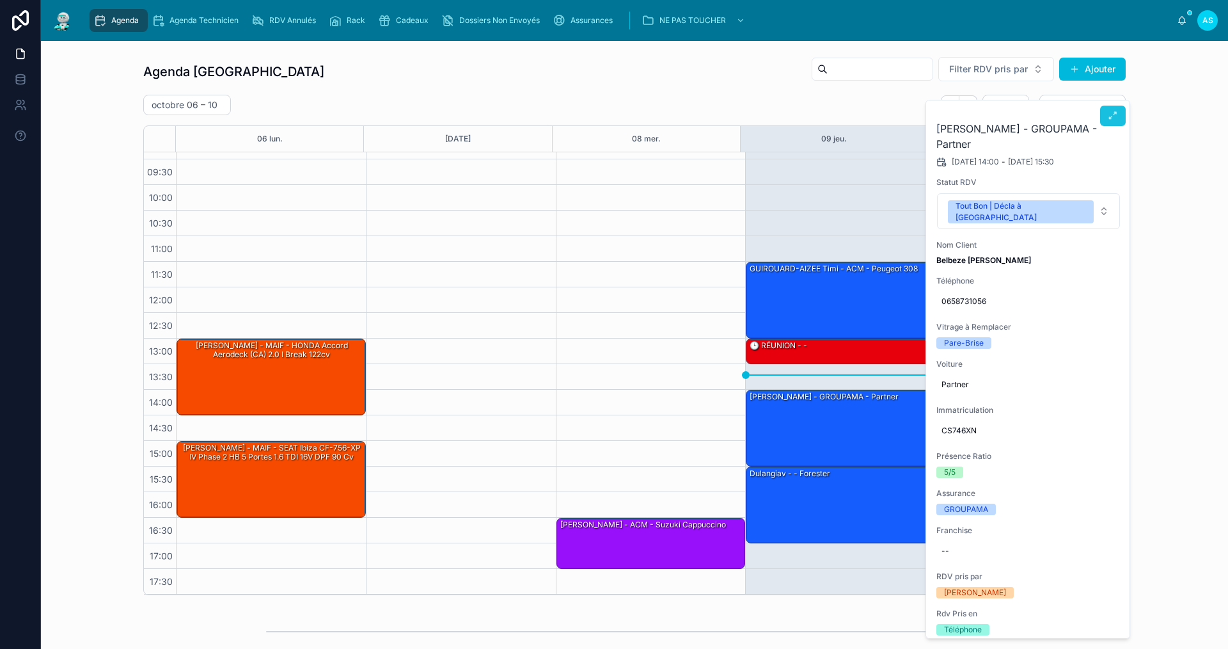
click at [726, 116] on icon at bounding box center [1113, 116] width 10 height 10
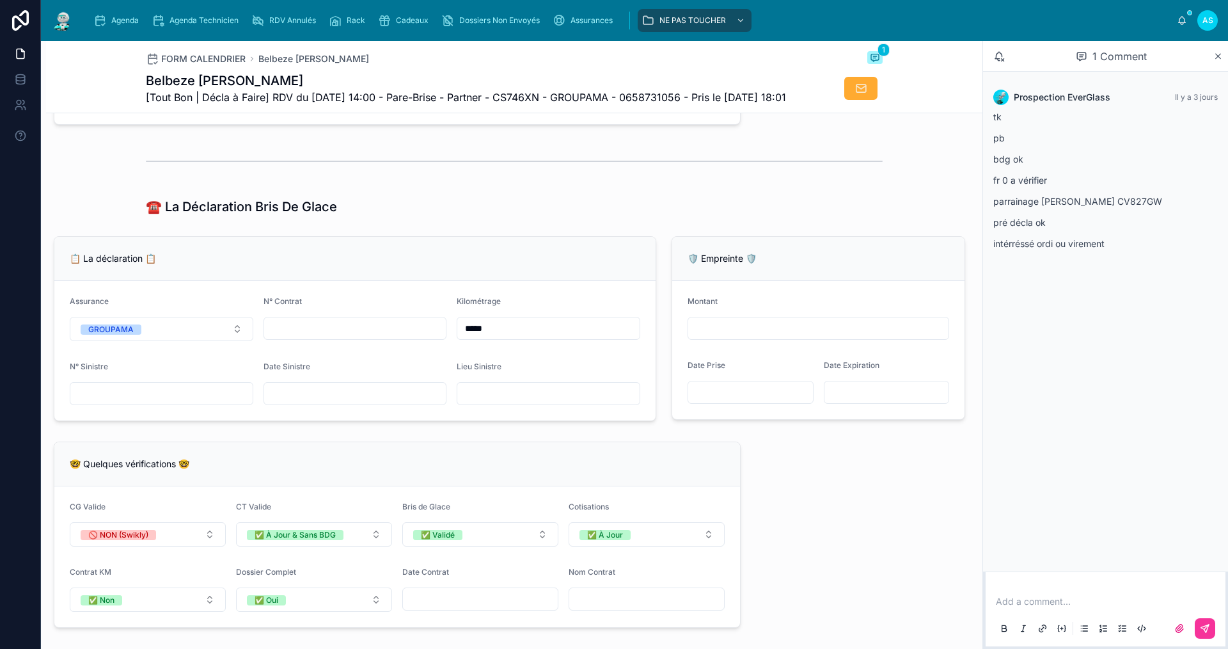
scroll to position [704, 0]
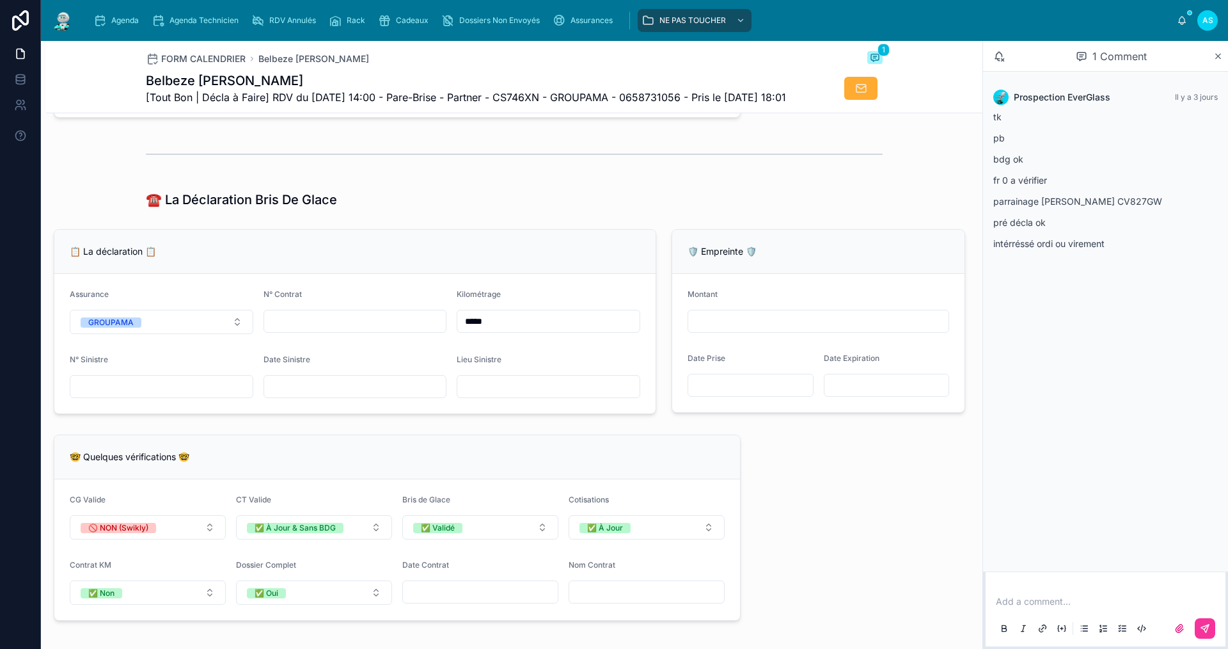
click at [301, 330] on input "text" at bounding box center [355, 321] width 182 height 18
type input "**********"
click at [506, 395] on input "text" at bounding box center [548, 386] width 182 height 18
type input "**********"
click at [281, 395] on input "text" at bounding box center [355, 386] width 182 height 18
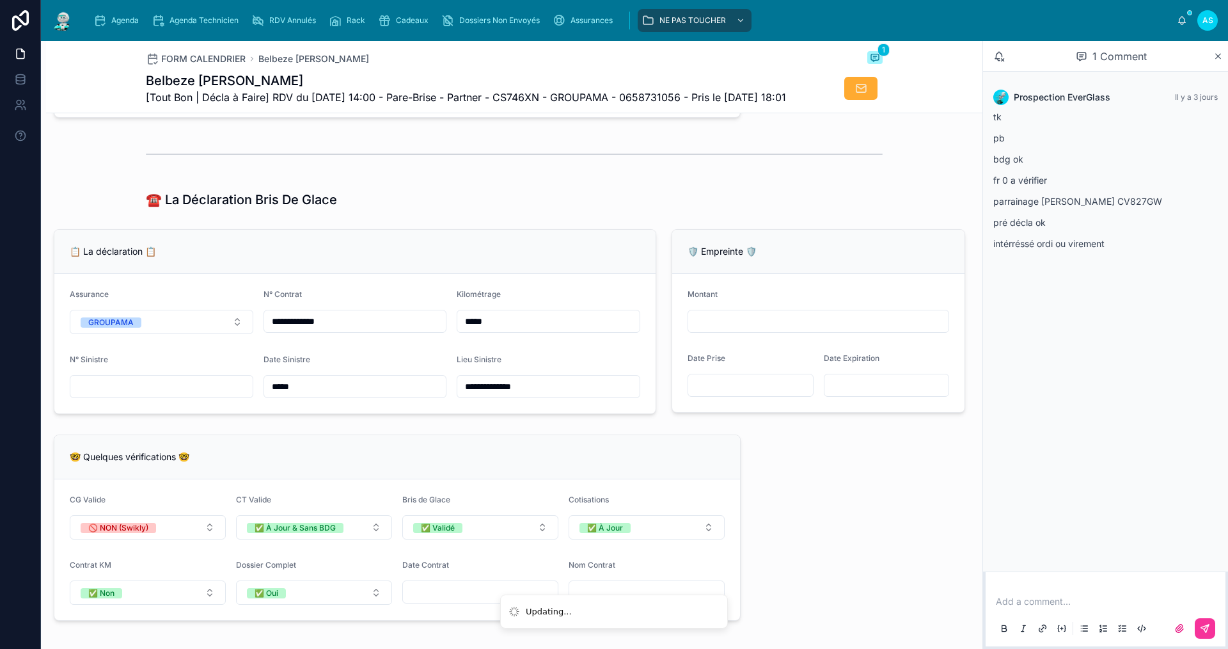
type input "**********"
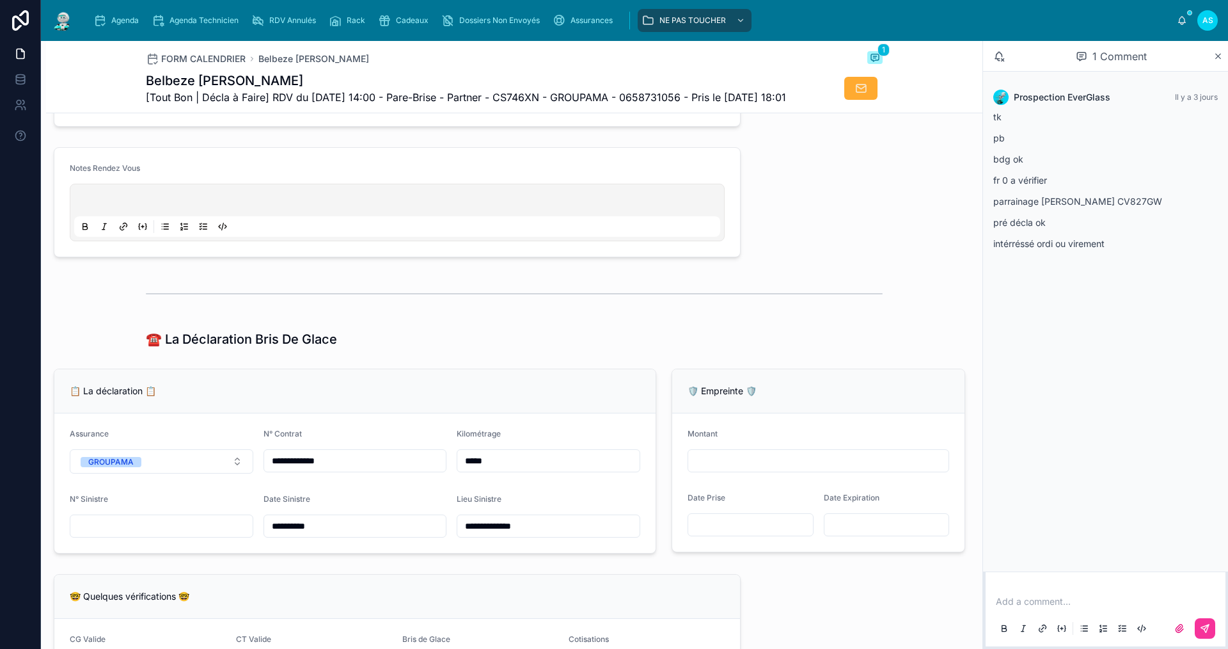
scroll to position [512, 0]
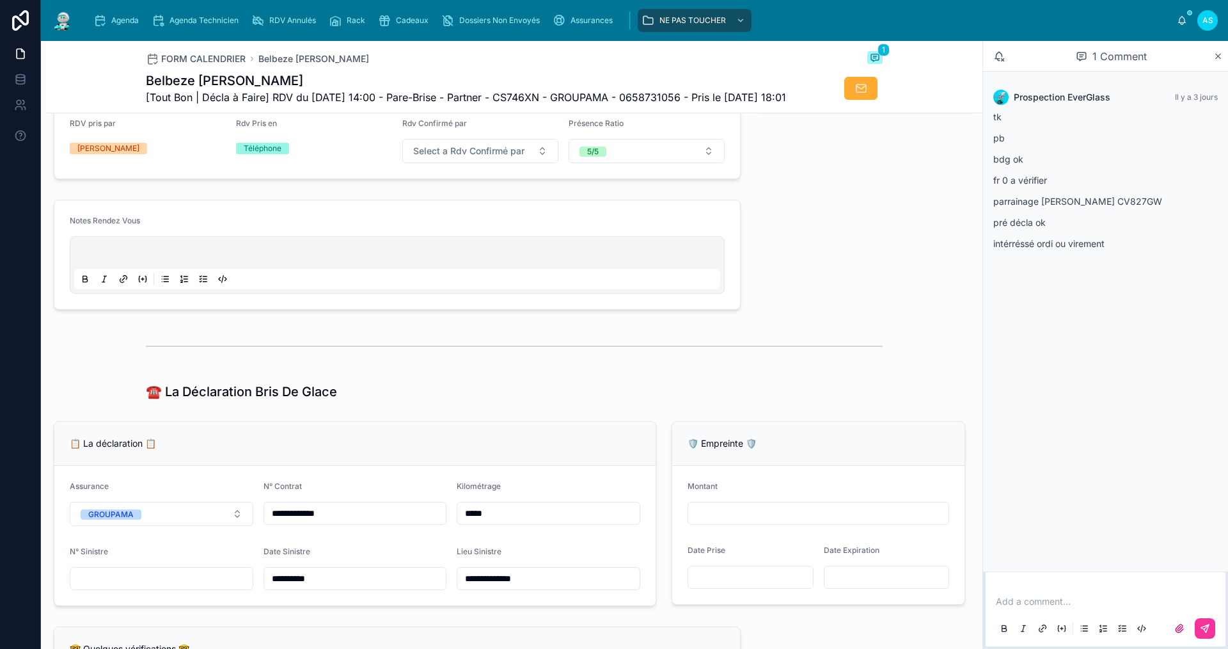
click at [726, 448] on div "Add a comment..." at bounding box center [1105, 614] width 225 height 54
click at [726, 448] on p at bounding box center [1108, 601] width 225 height 13
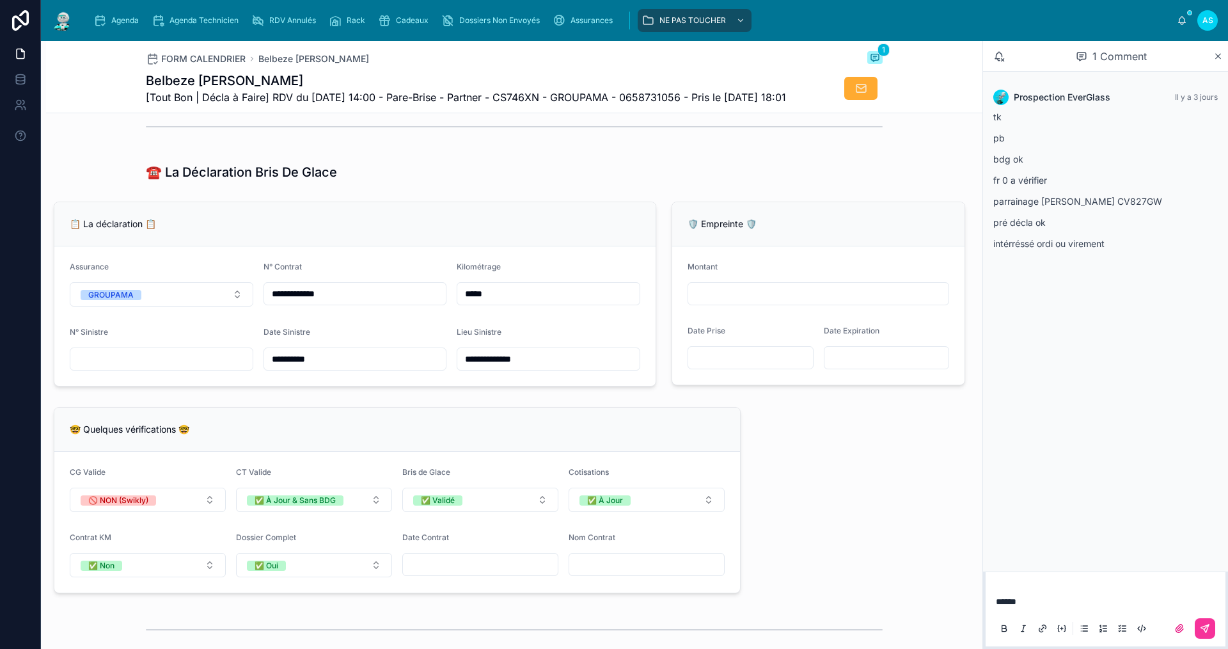
scroll to position [704, 0]
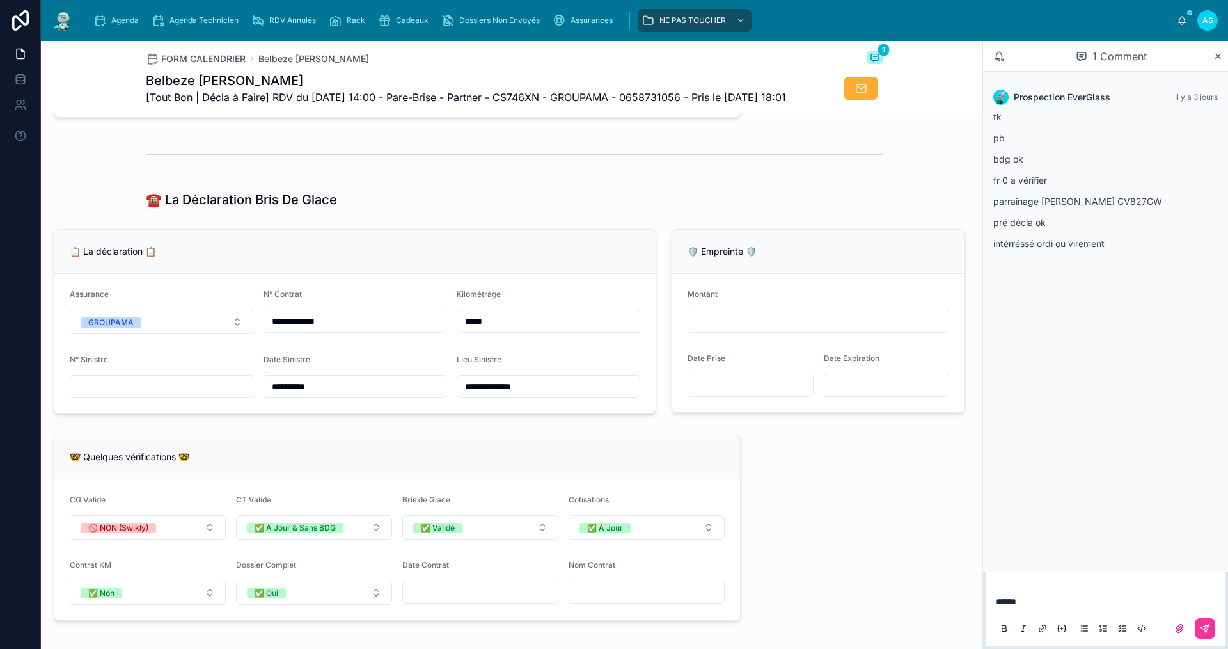
click at [213, 395] on input "text" at bounding box center [161, 386] width 182 height 18
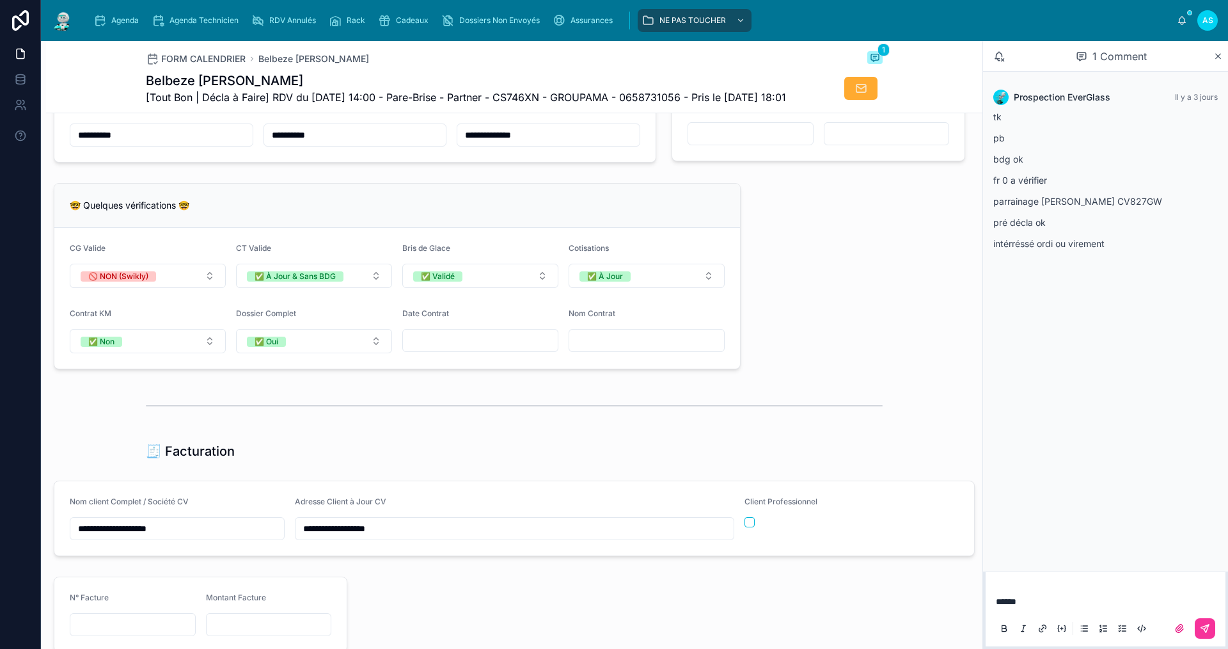
scroll to position [1024, 0]
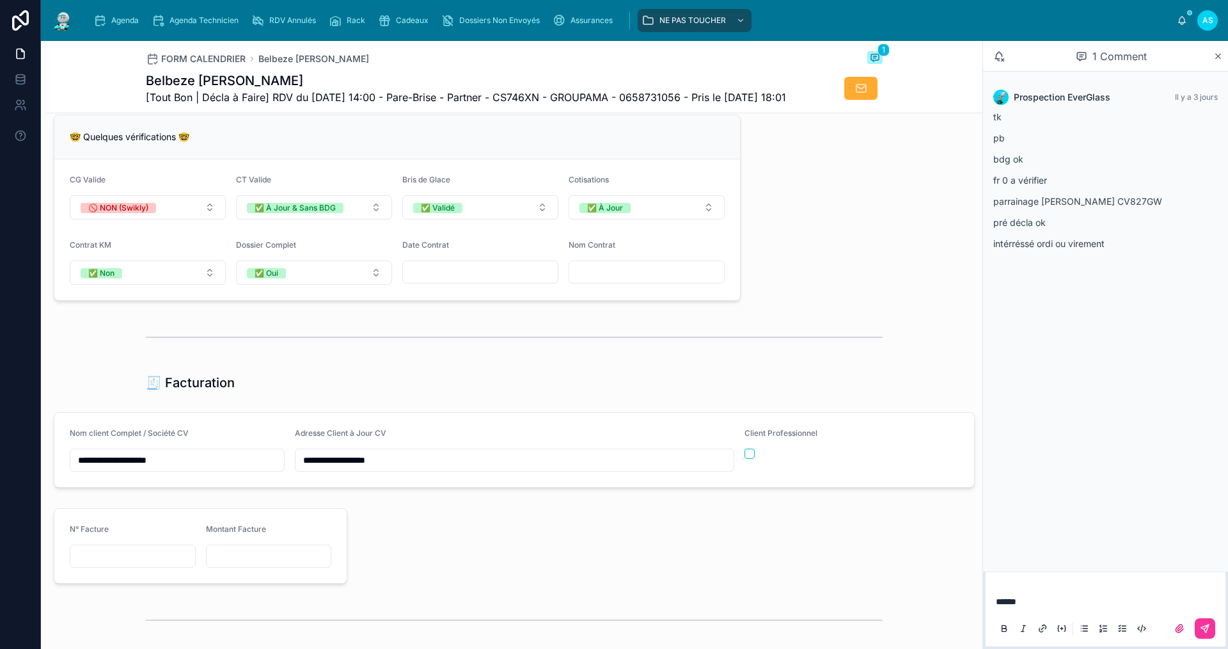
type input "**********"
click at [726, 448] on p "******" at bounding box center [1108, 601] width 225 height 13
click at [726, 448] on icon at bounding box center [1205, 628] width 10 height 10
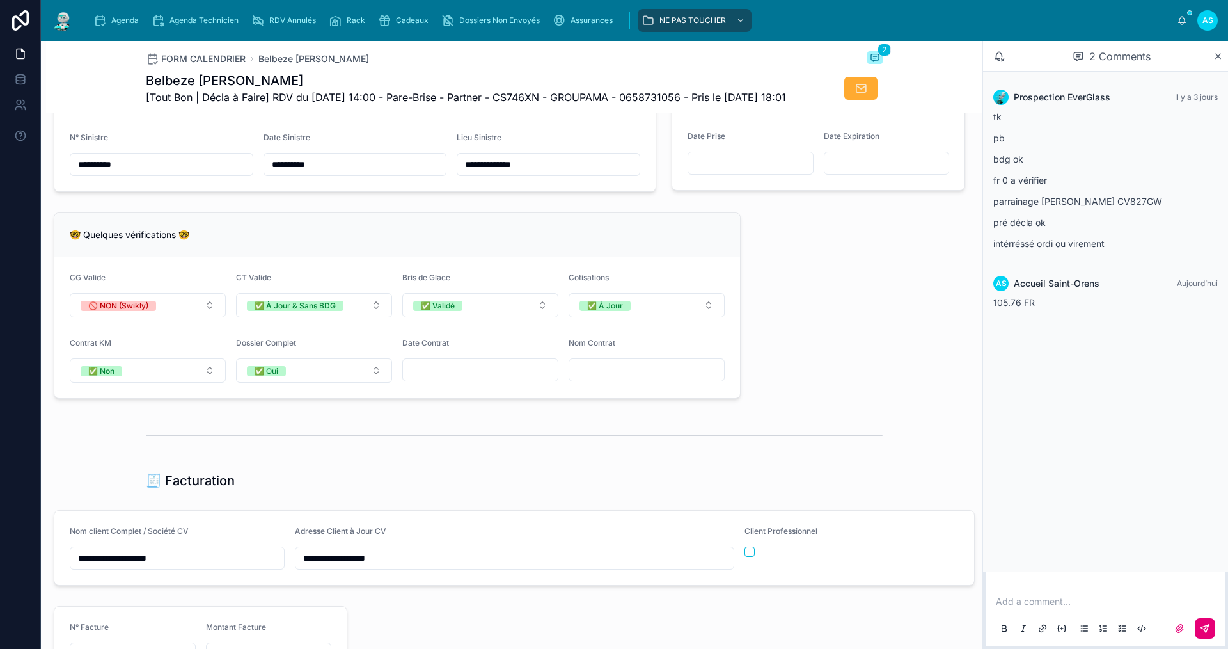
scroll to position [960, 0]
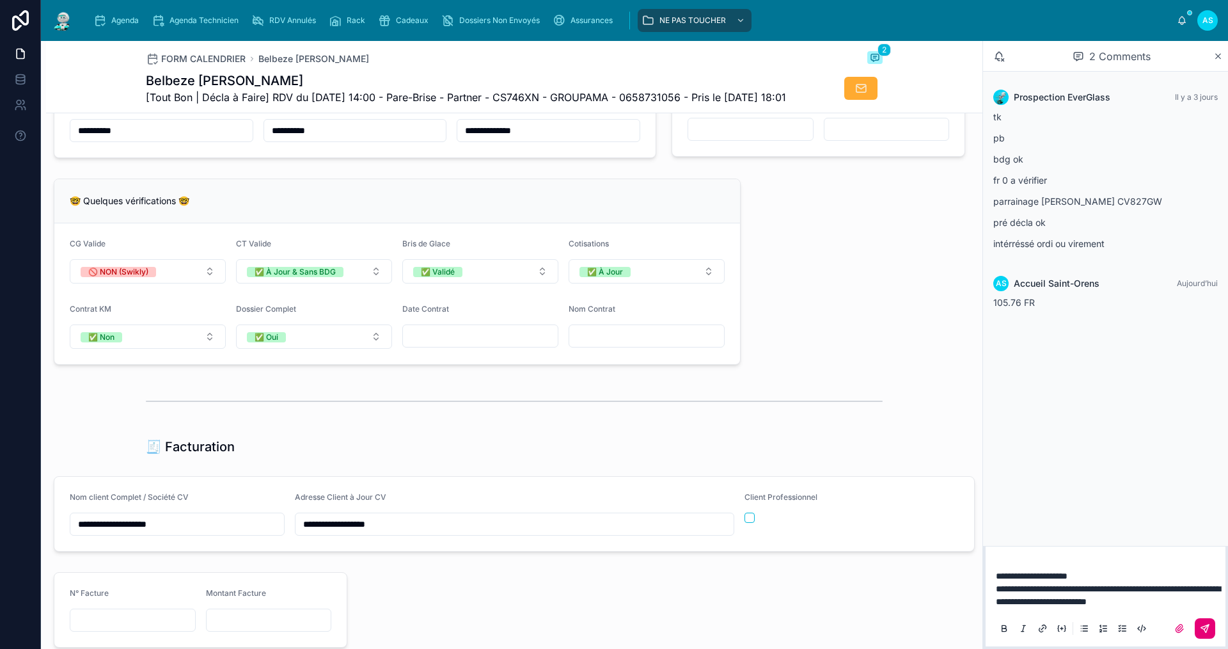
click at [726, 448] on icon at bounding box center [1205, 628] width 10 height 10
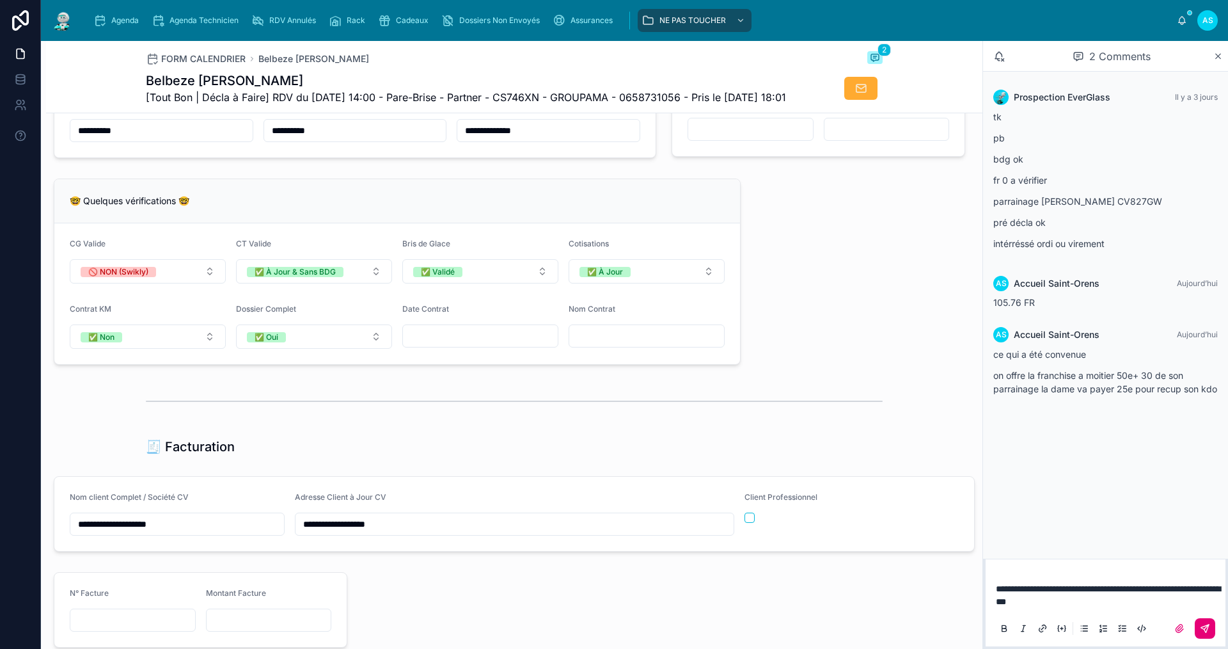
click at [726, 448] on button at bounding box center [1205, 628] width 20 height 20
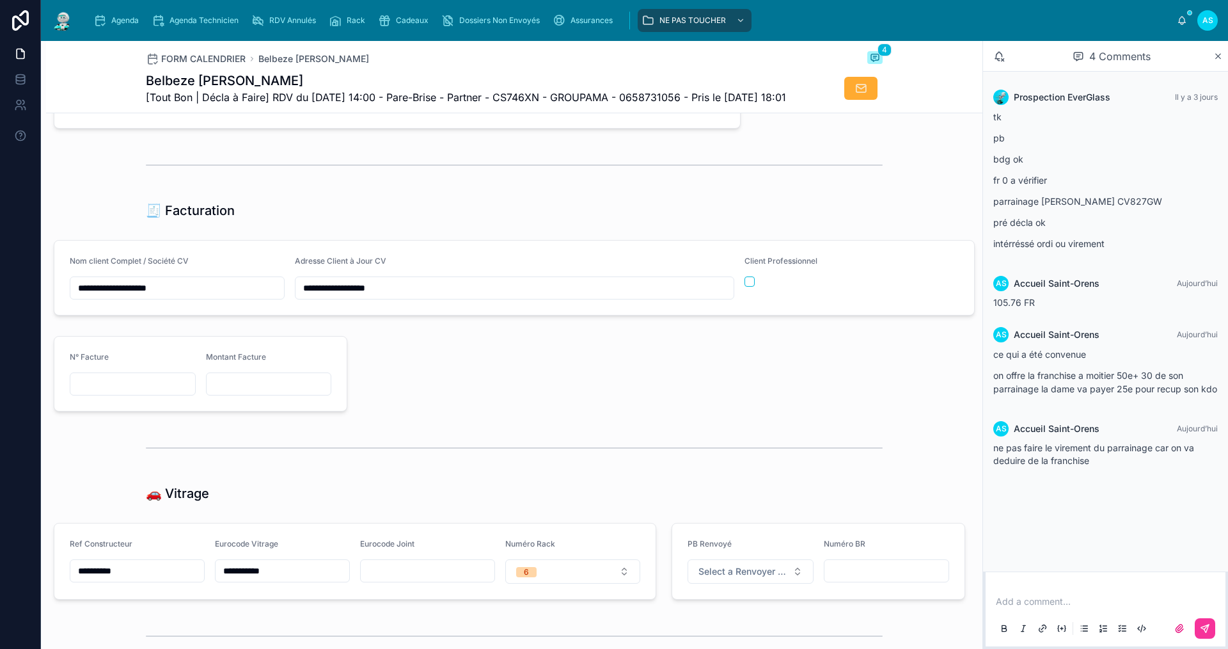
scroll to position [1340, 0]
